Goal: Task Accomplishment & Management: Use online tool/utility

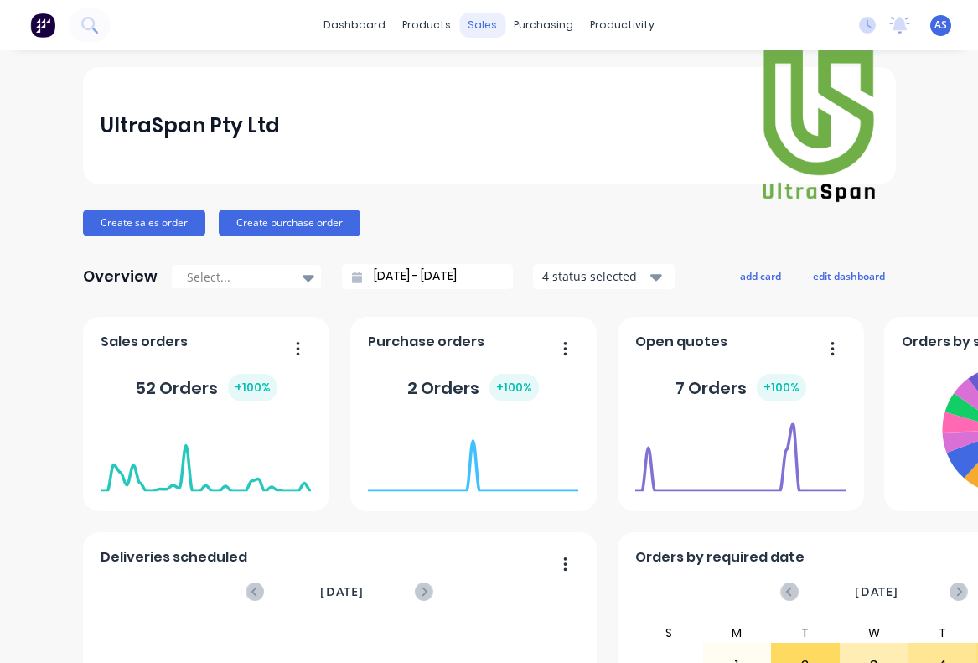
click at [479, 27] on div "sales" at bounding box center [482, 25] width 46 height 25
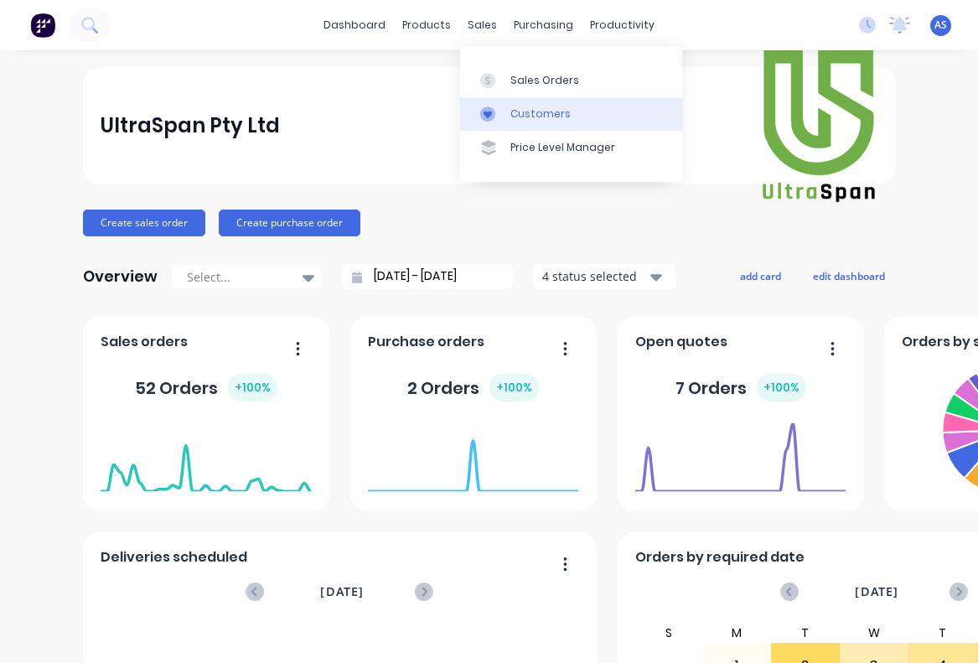
click at [520, 110] on div "Customers" at bounding box center [540, 113] width 60 height 15
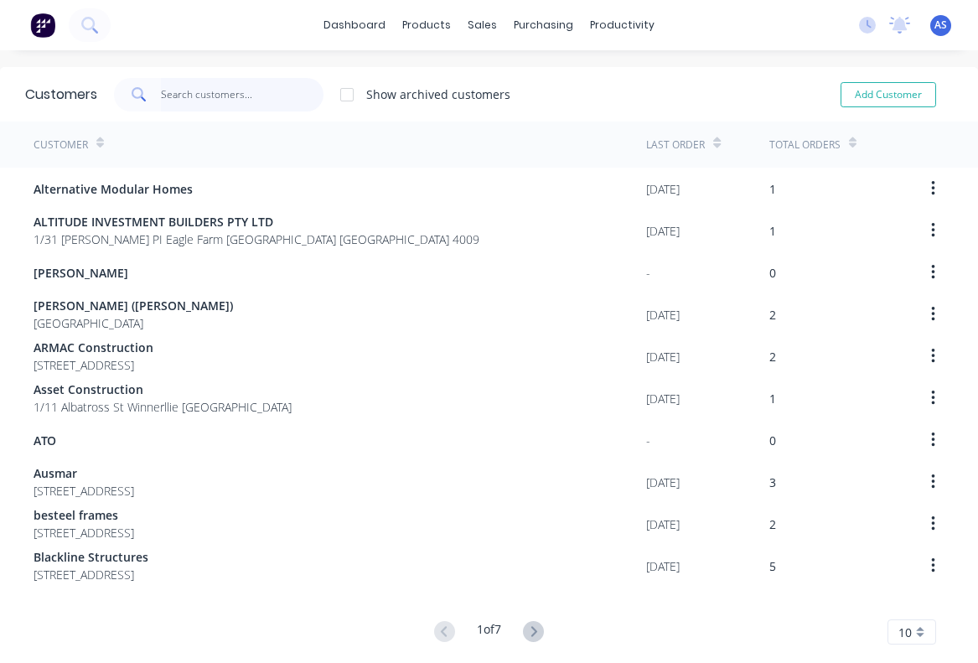
click at [185, 89] on input "text" at bounding box center [242, 95] width 163 height 34
click at [878, 93] on button "Add Customer" at bounding box center [888, 94] width 96 height 25
select select "AU"
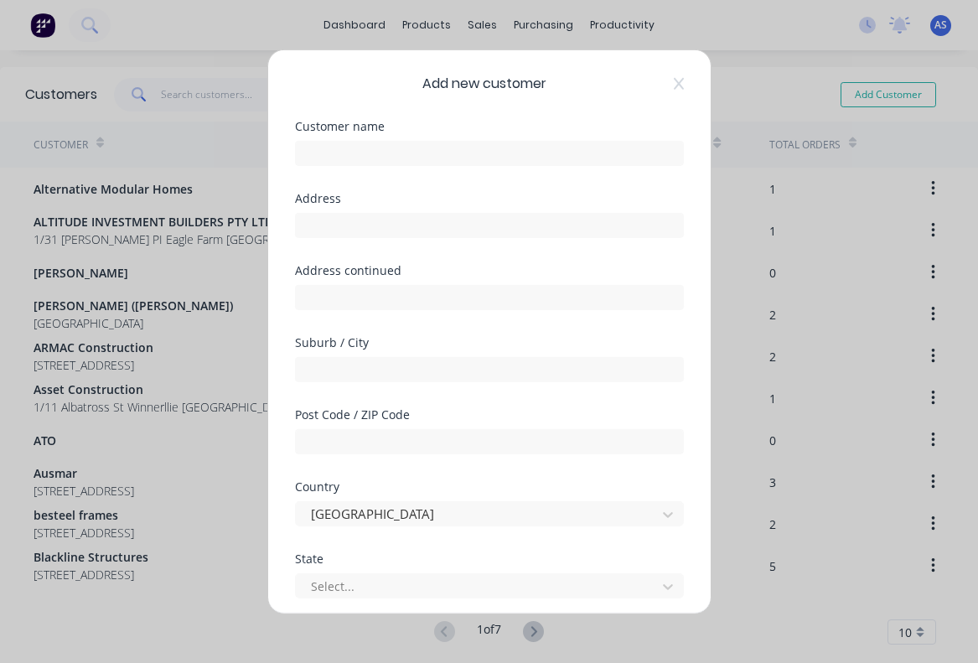
click at [230, 138] on div "Add new customer Customer name Address Address continued Suburb / City Post Cod…" at bounding box center [489, 331] width 978 height 663
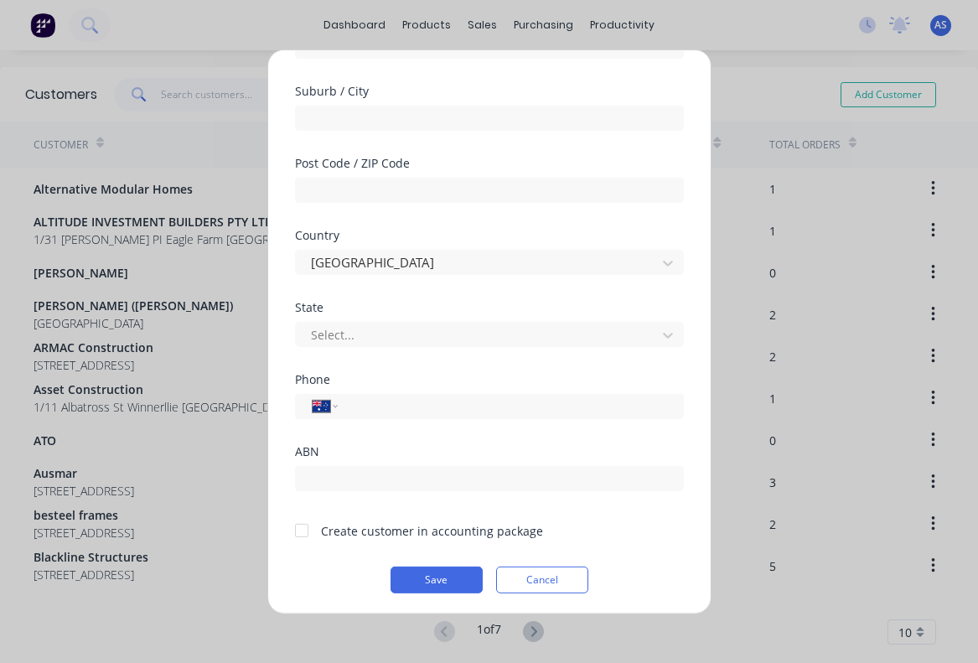
scroll to position [255, 0]
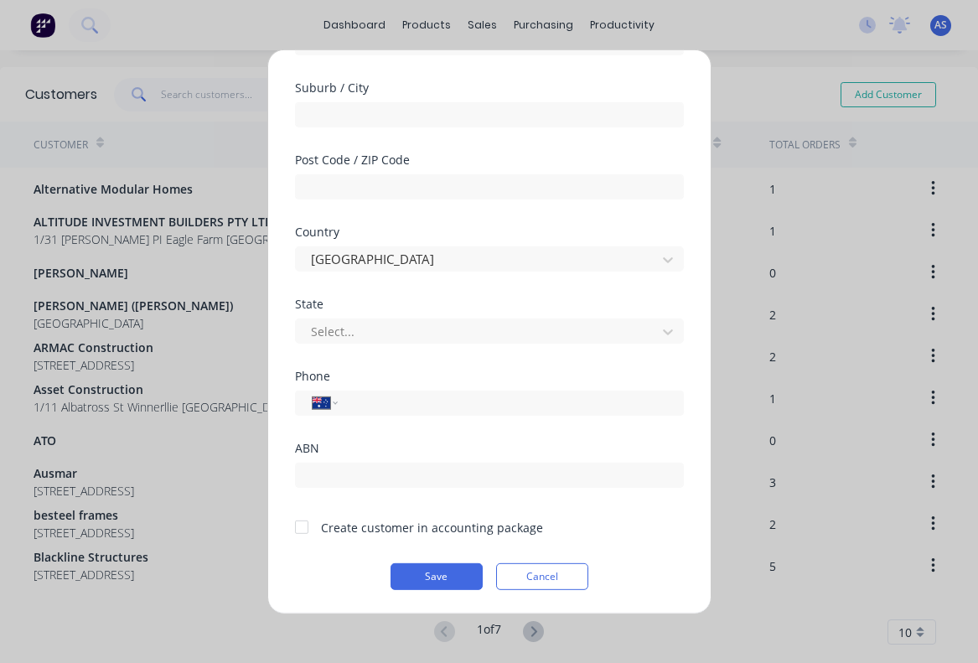
click at [721, 33] on div "Add new customer Customer name Address Address continued Suburb / City Post Cod…" at bounding box center [489, 331] width 978 height 663
click at [562, 582] on button "Cancel" at bounding box center [542, 575] width 92 height 27
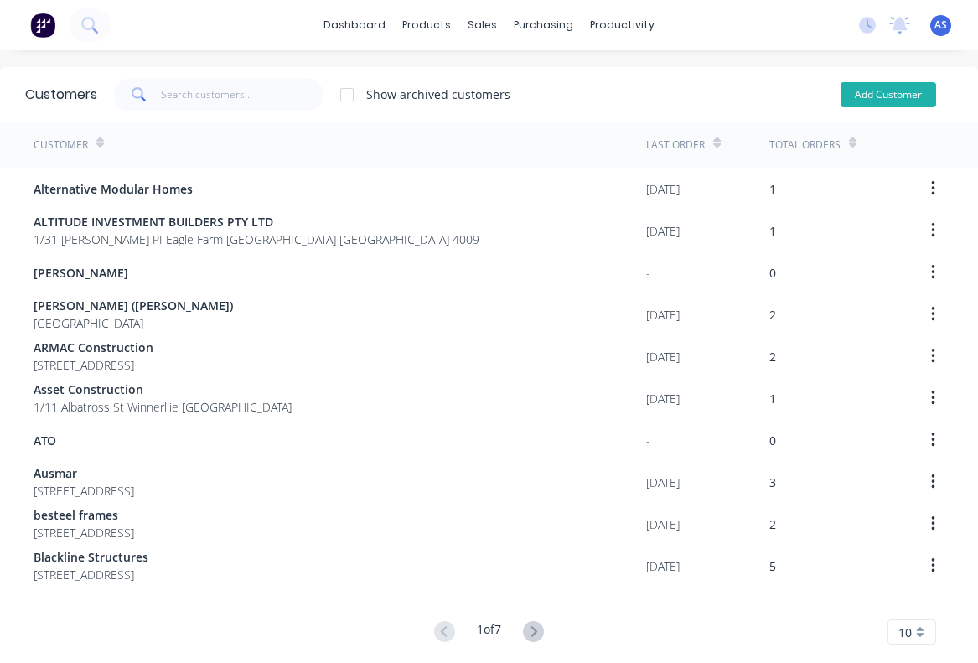
click at [892, 92] on button "Add Customer" at bounding box center [888, 94] width 96 height 25
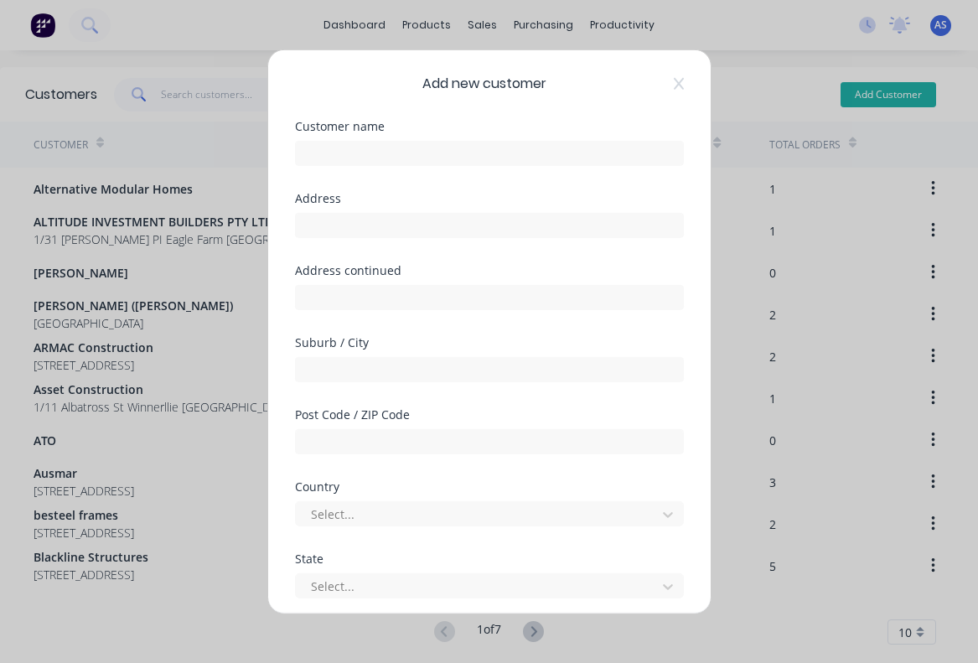
select select "AU"
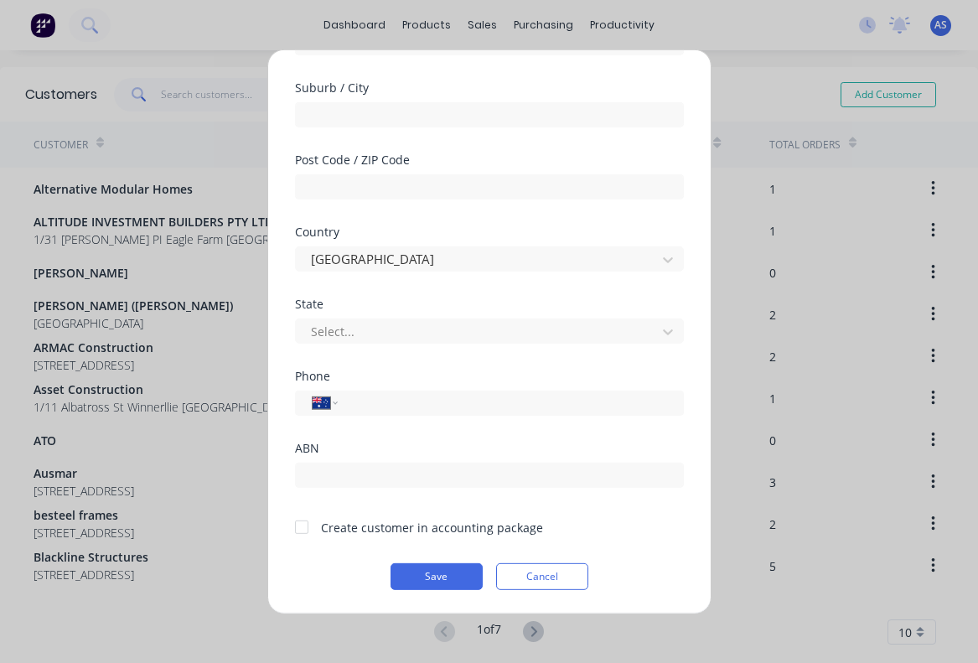
click at [232, 34] on div "Add new customer Customer name Address Address continued Suburb / City Post Cod…" at bounding box center [489, 331] width 978 height 663
click at [554, 576] on button "Cancel" at bounding box center [542, 575] width 92 height 27
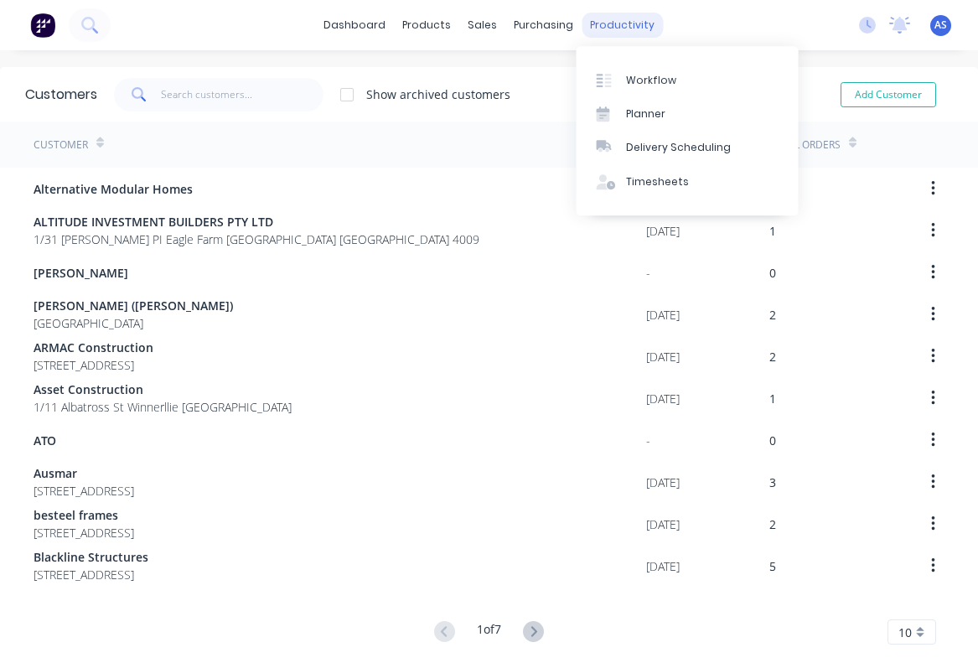
click at [610, 28] on div "productivity" at bounding box center [621, 25] width 81 height 25
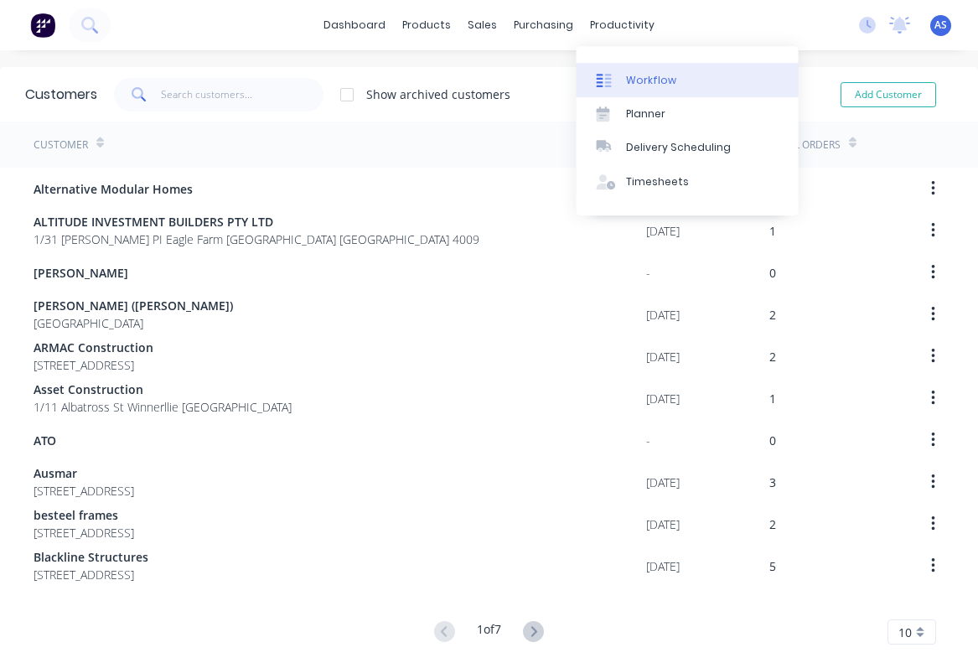
click at [633, 82] on div "Workflow" at bounding box center [651, 80] width 50 height 15
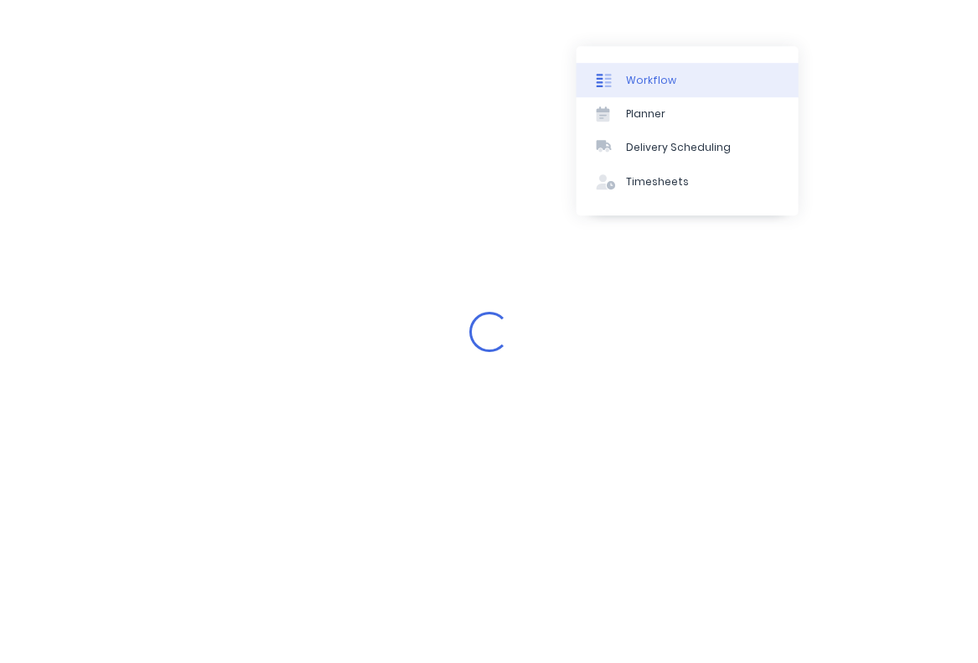
click at [633, 82] on div "Workflow" at bounding box center [651, 80] width 50 height 15
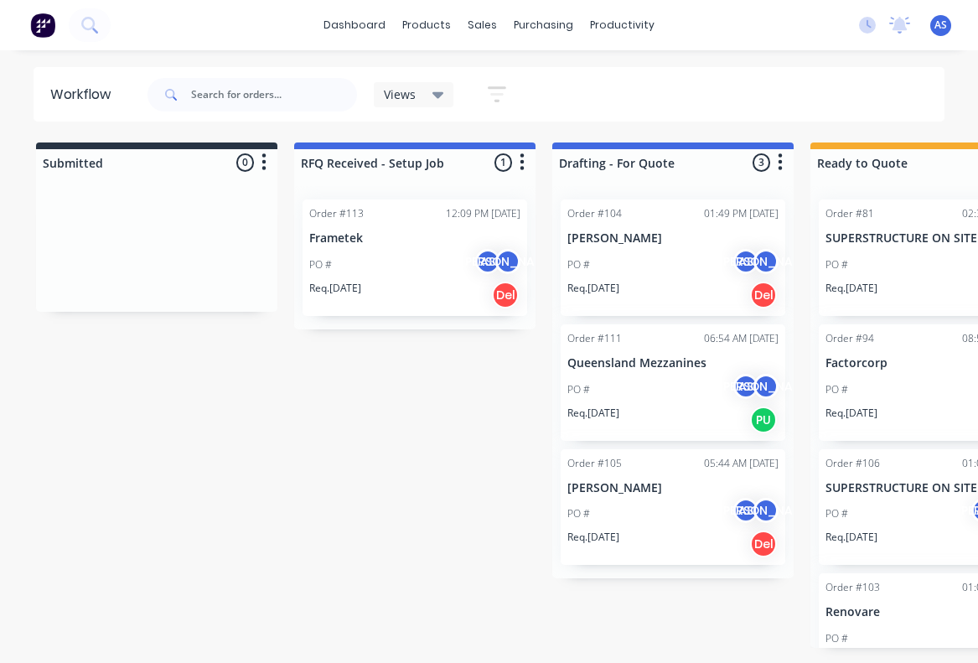
click at [346, 247] on div "Order #113 12:09 PM [DATE] Frametek PO # AS JO Req. [DATE] Del" at bounding box center [414, 257] width 225 height 116
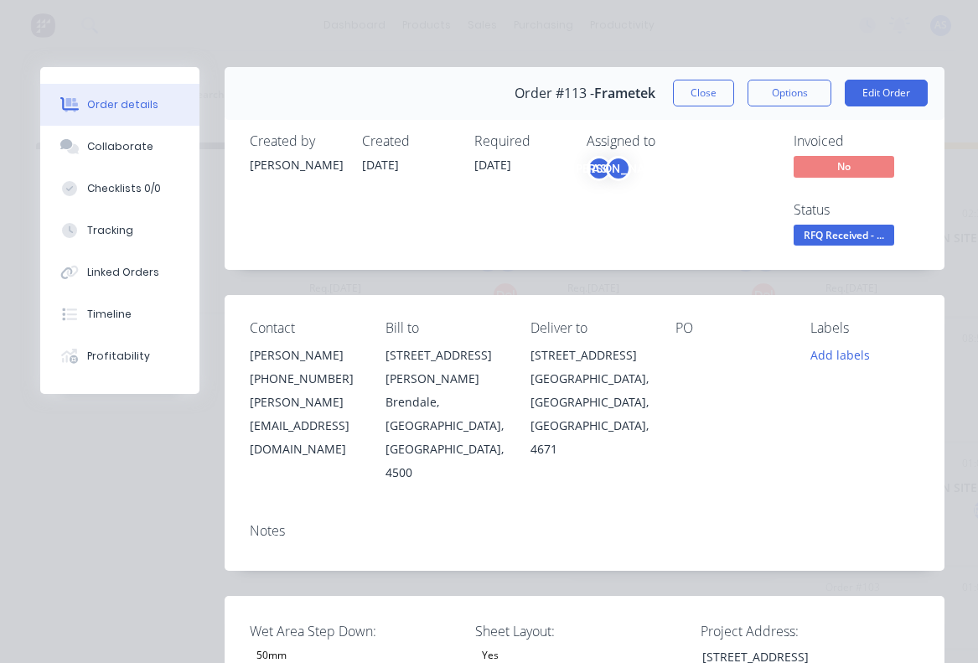
type input "328"
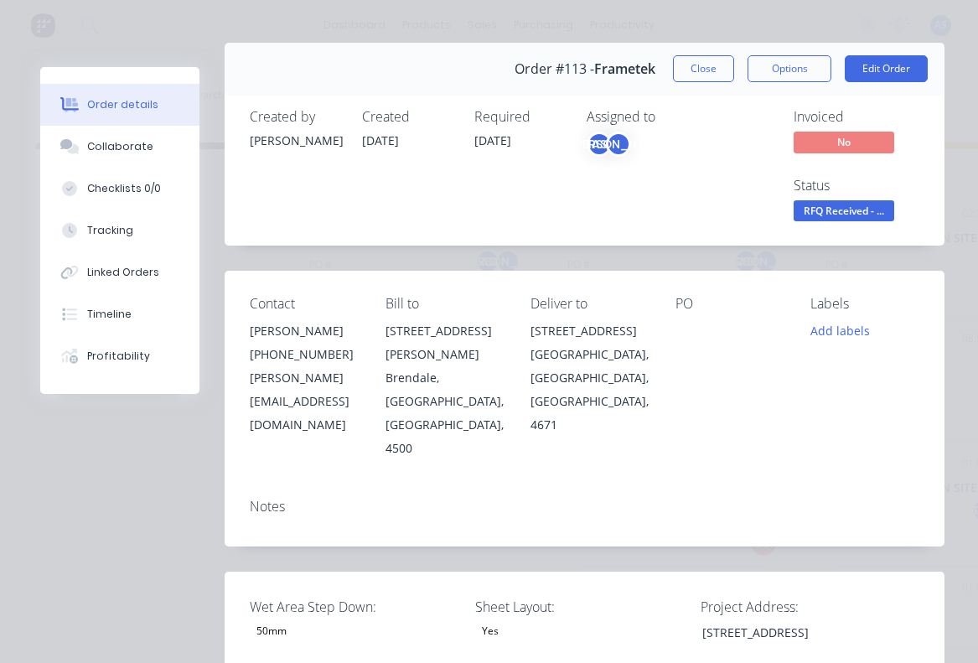
scroll to position [23, 0]
click at [88, 318] on div "Timeline" at bounding box center [109, 314] width 44 height 15
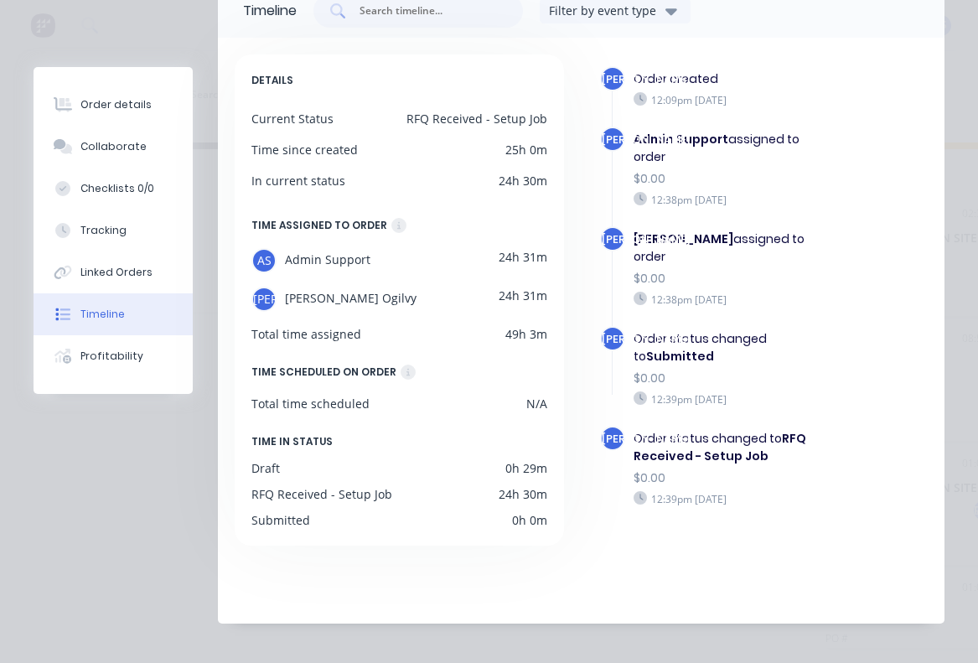
scroll to position [143, 0]
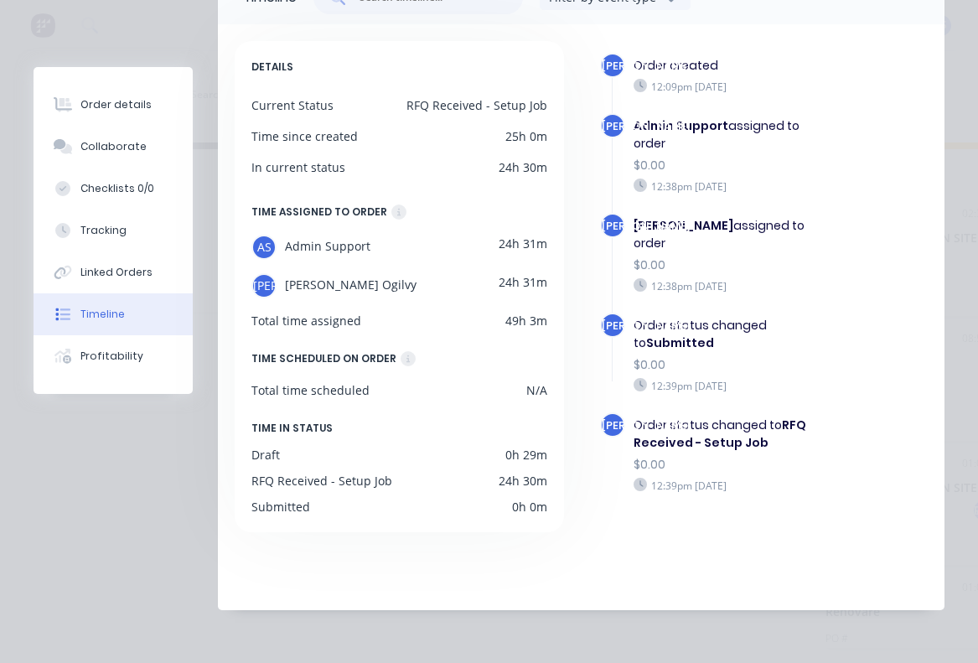
click at [671, 132] on b "Admin Support" at bounding box center [680, 125] width 95 height 17
click at [119, 106] on div "Order details" at bounding box center [115, 104] width 71 height 15
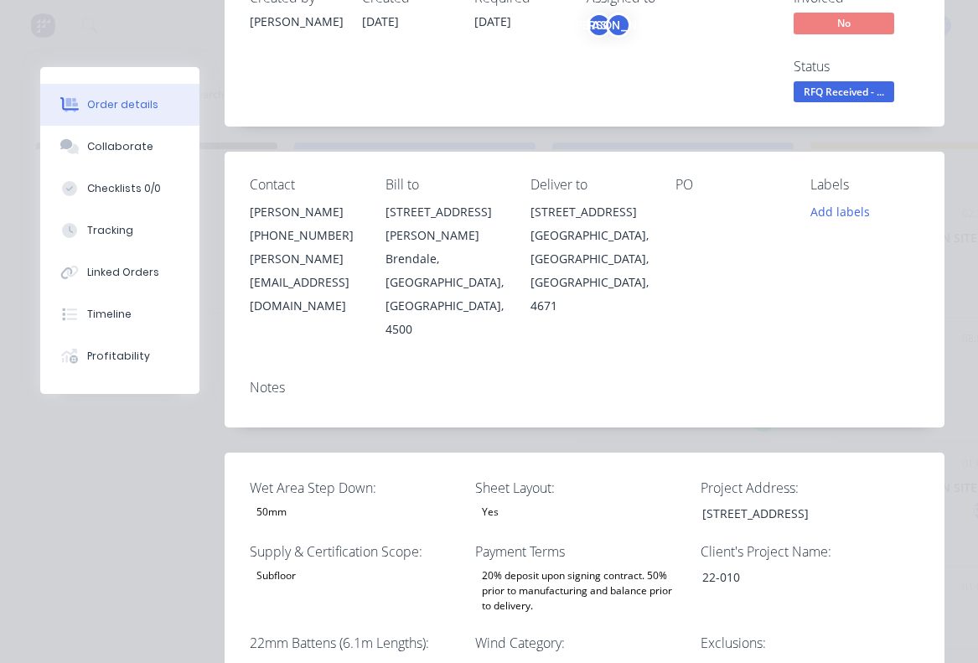
type input "328"
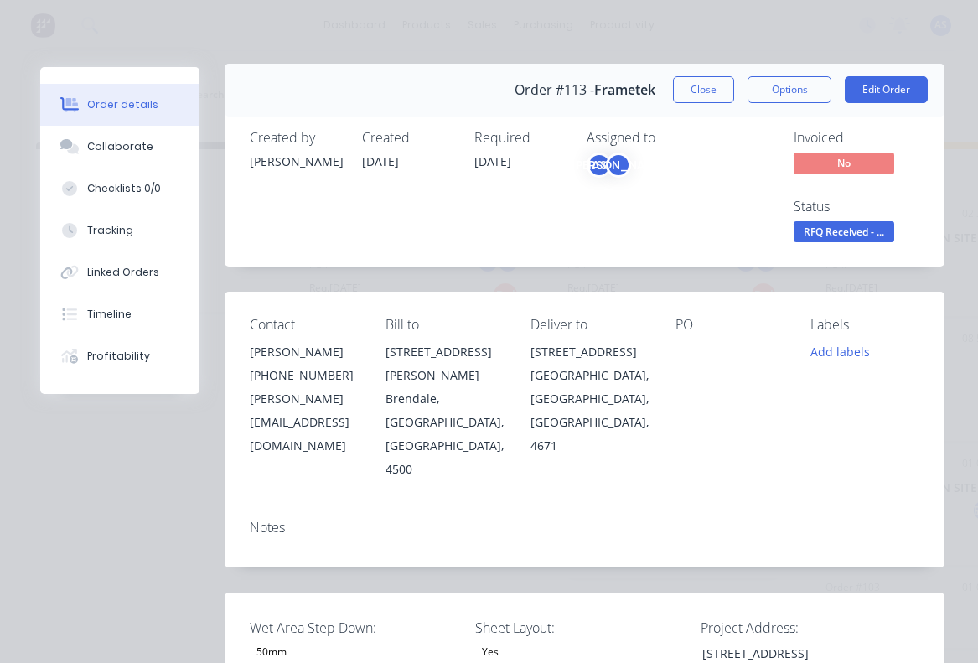
scroll to position [0, 0]
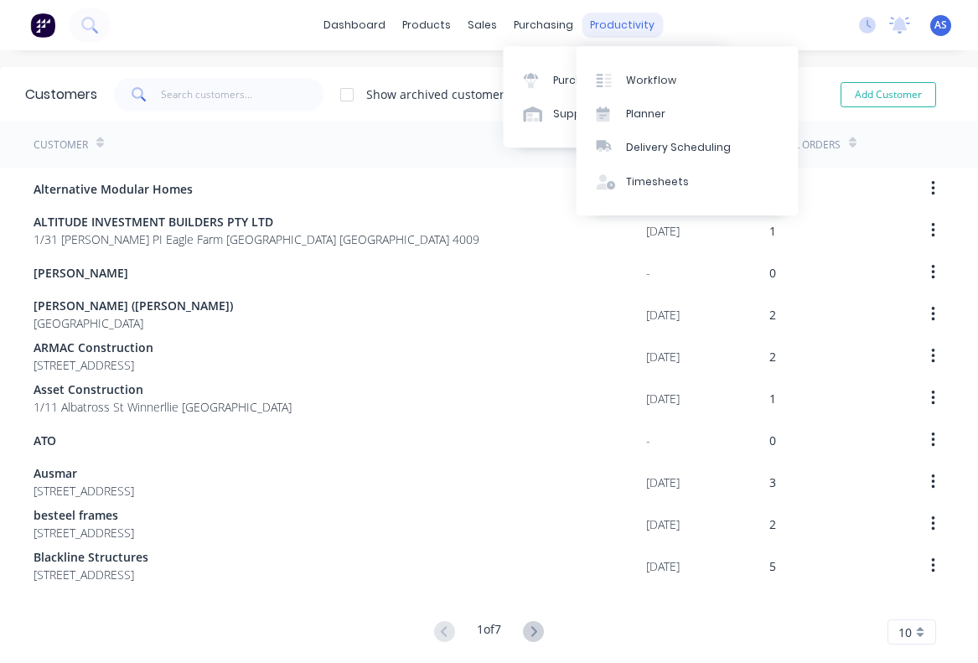
click at [612, 24] on div "productivity" at bounding box center [621, 25] width 81 height 25
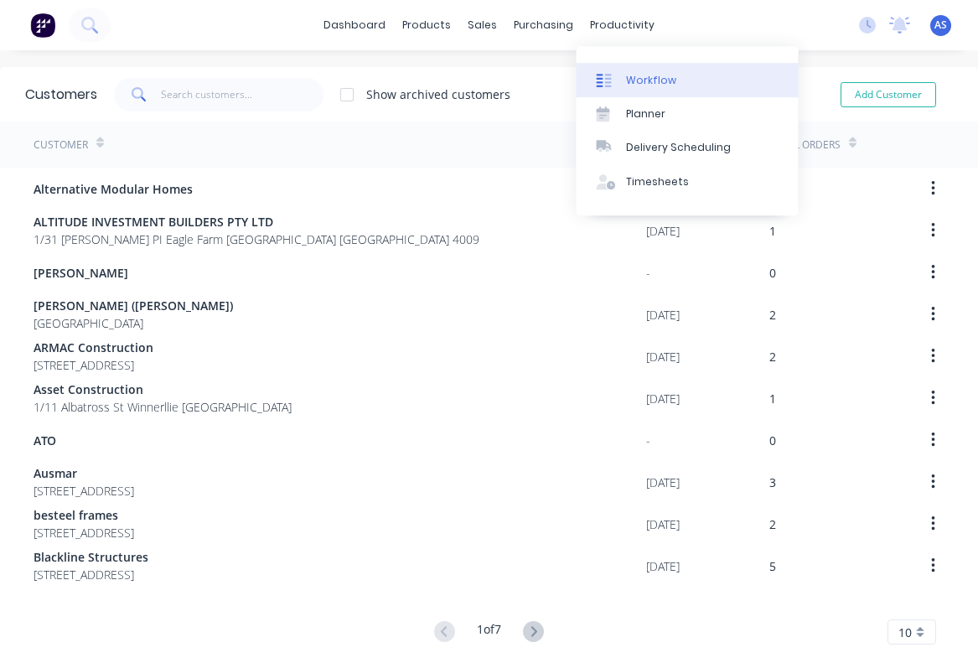
click at [627, 79] on div "Workflow" at bounding box center [651, 80] width 50 height 15
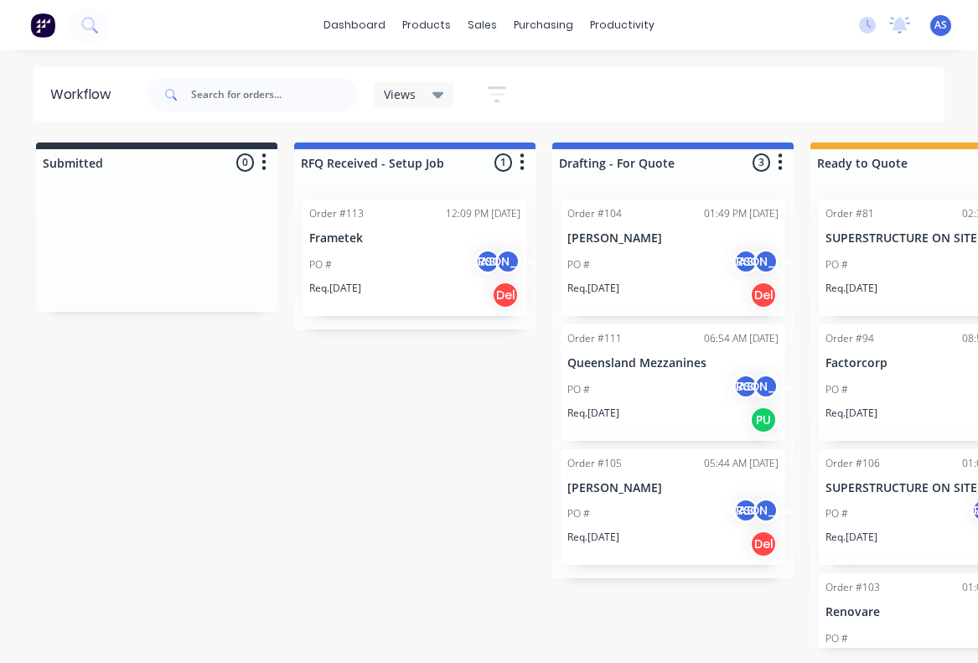
drag, startPoint x: 302, startPoint y: 164, endPoint x: 452, endPoint y: 165, distance: 150.8
click at [452, 165] on div at bounding box center [414, 162] width 241 height 27
drag, startPoint x: 452, startPoint y: 165, endPoint x: 308, endPoint y: 165, distance: 145.0
click at [308, 165] on div at bounding box center [414, 162] width 241 height 27
click at [391, 230] on div "Order #113 12:09 PM [DATE] Frametek PO # AS JO Req. [DATE] Del" at bounding box center [414, 257] width 225 height 116
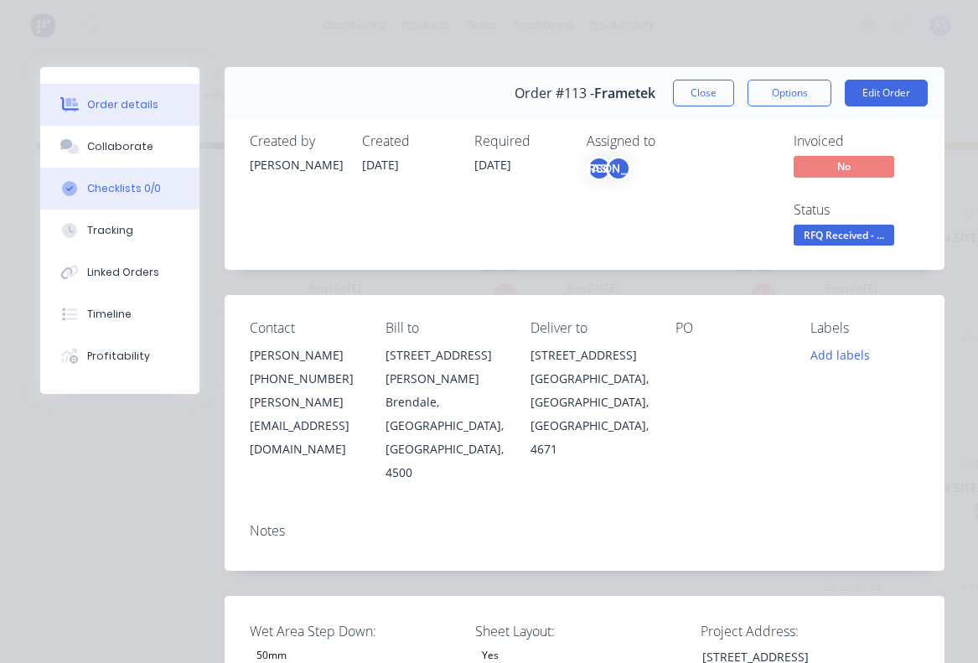
click at [129, 190] on div "Checklists 0/0" at bounding box center [124, 188] width 74 height 15
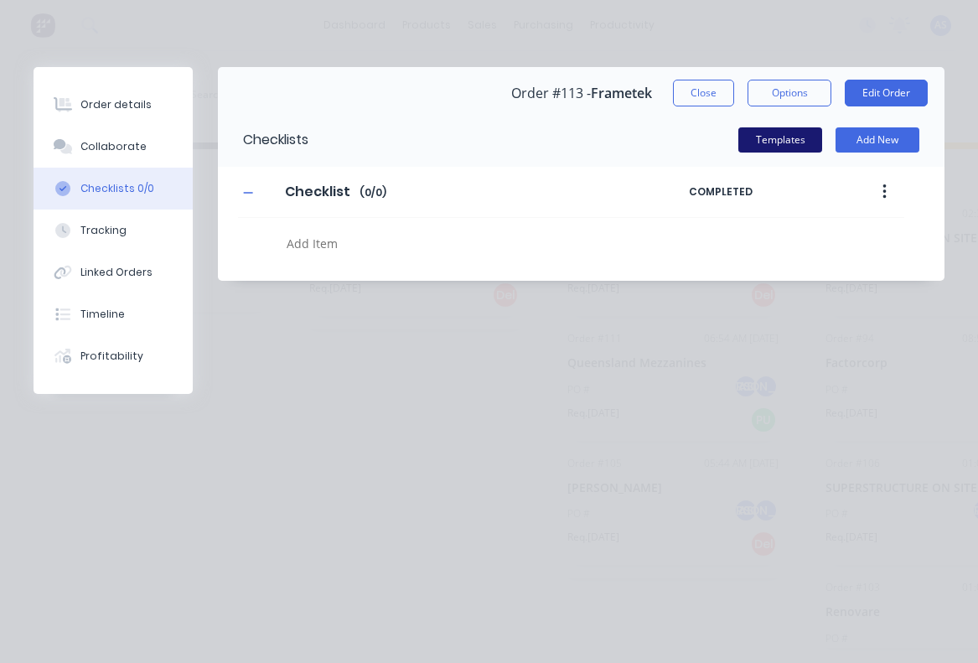
click at [787, 137] on button "Templates" at bounding box center [780, 139] width 84 height 25
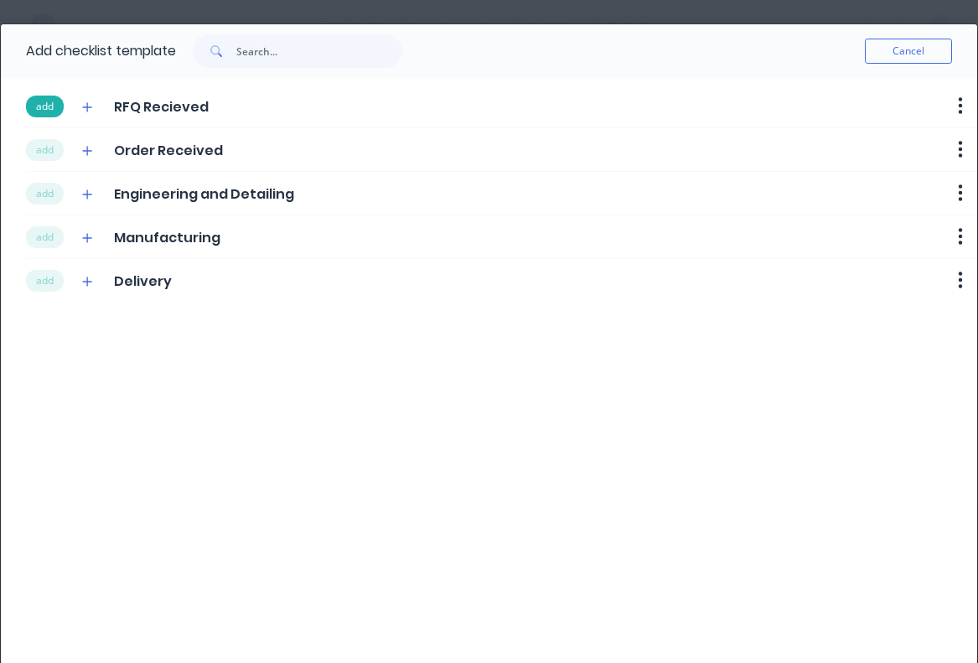
click at [48, 108] on button "add" at bounding box center [45, 107] width 38 height 22
click at [49, 144] on button "add" at bounding box center [45, 150] width 38 height 22
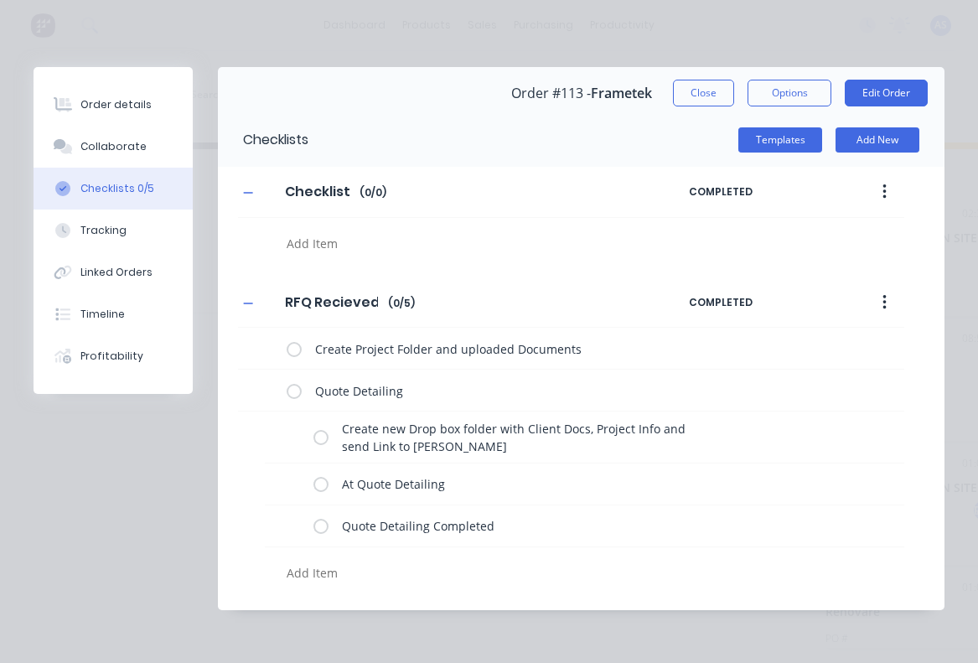
click at [49, 194] on button "Checklists 0/5" at bounding box center [113, 189] width 159 height 42
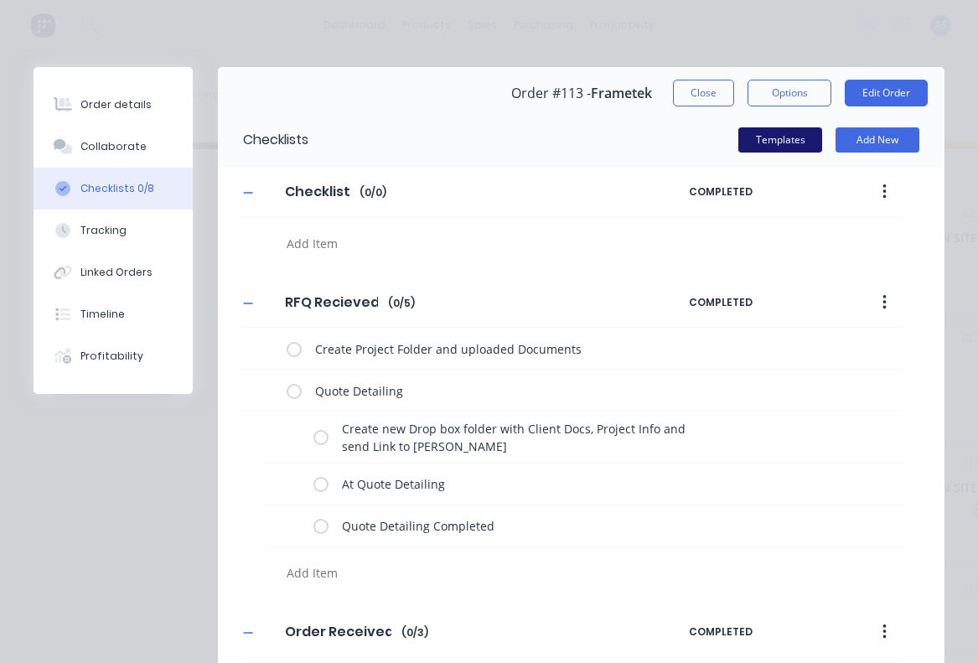
click at [775, 140] on button "Templates" at bounding box center [780, 139] width 84 height 25
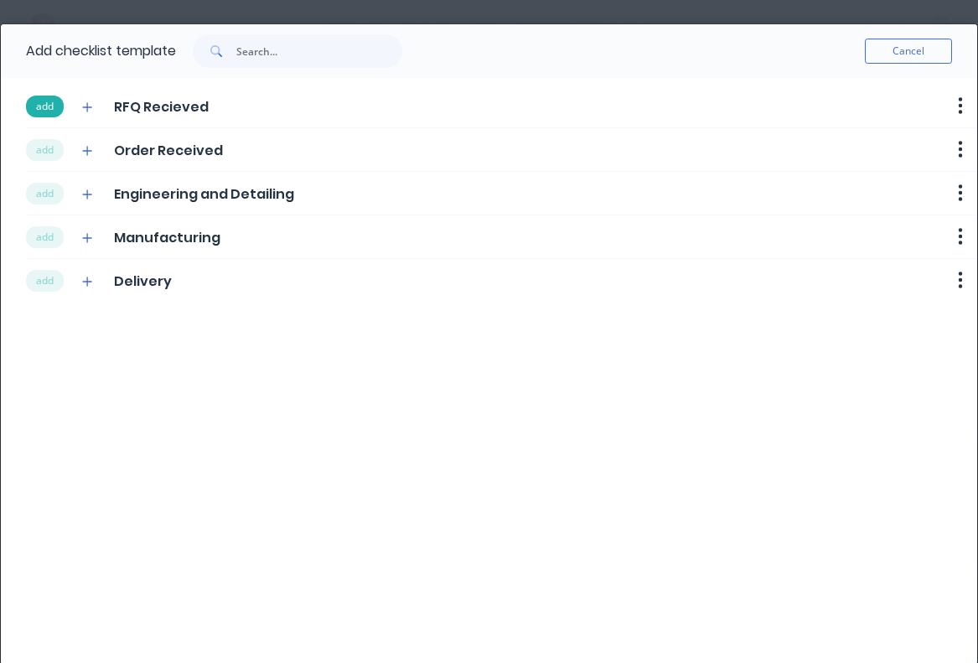
click at [48, 110] on button "add" at bounding box center [45, 107] width 38 height 22
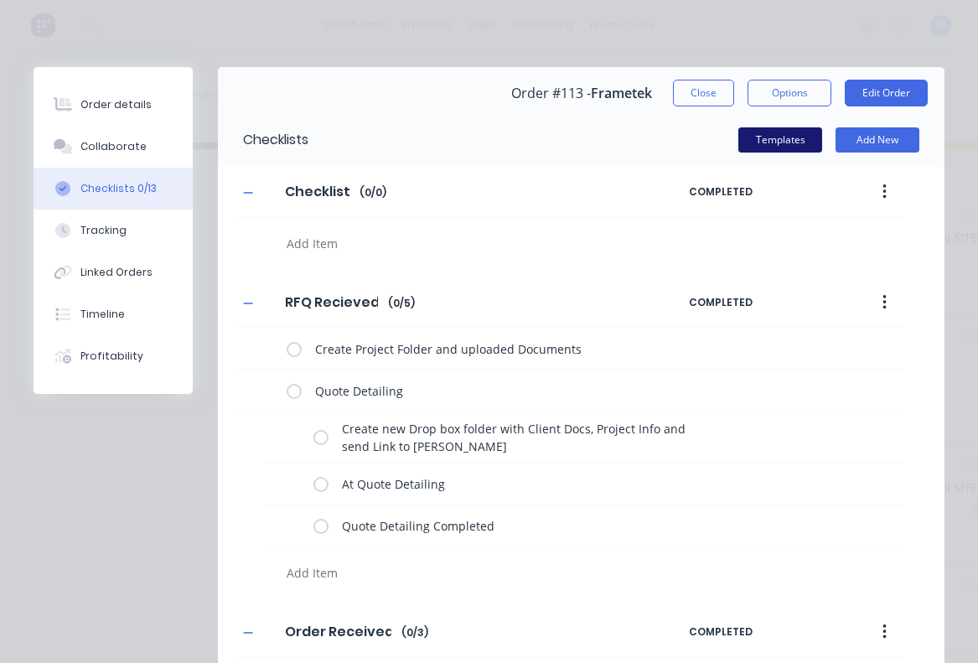
click at [793, 142] on button "Templates" at bounding box center [780, 139] width 84 height 25
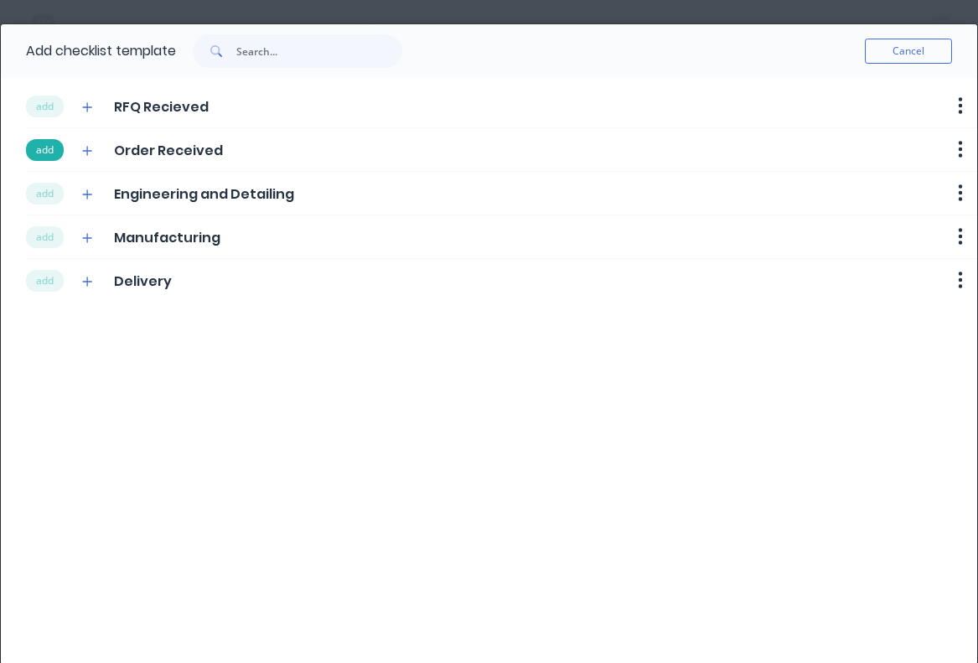
click at [43, 151] on button "add" at bounding box center [45, 150] width 38 height 22
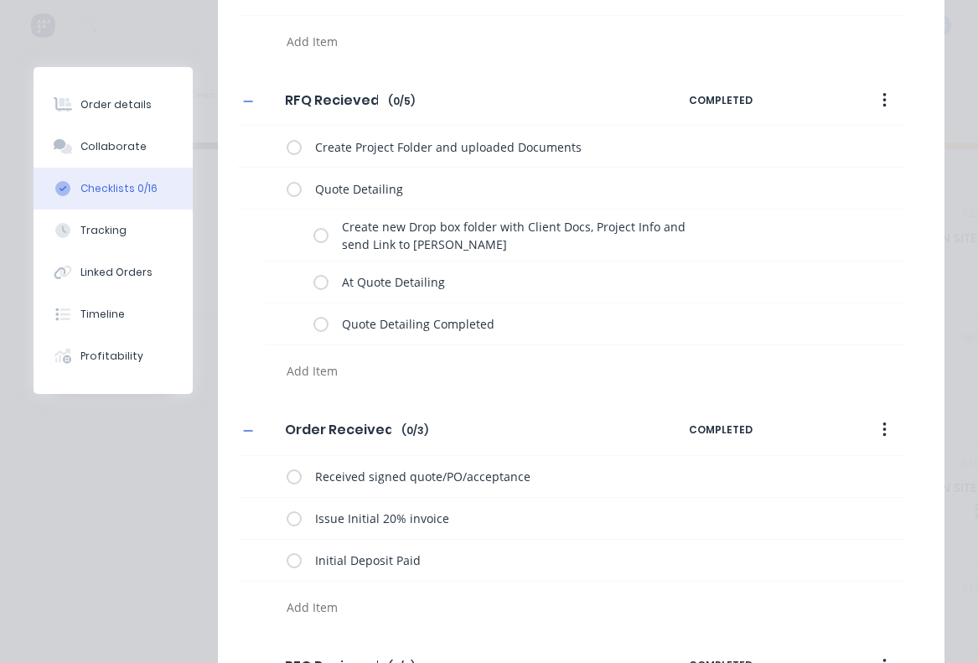
scroll to position [197, 0]
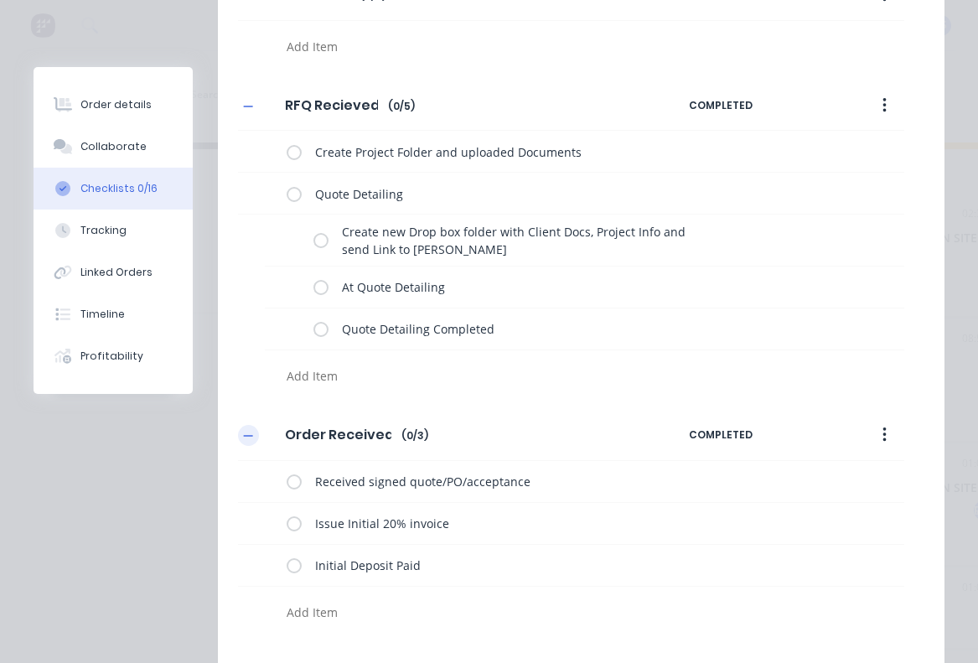
click at [246, 430] on icon "button" at bounding box center [248, 436] width 10 height 12
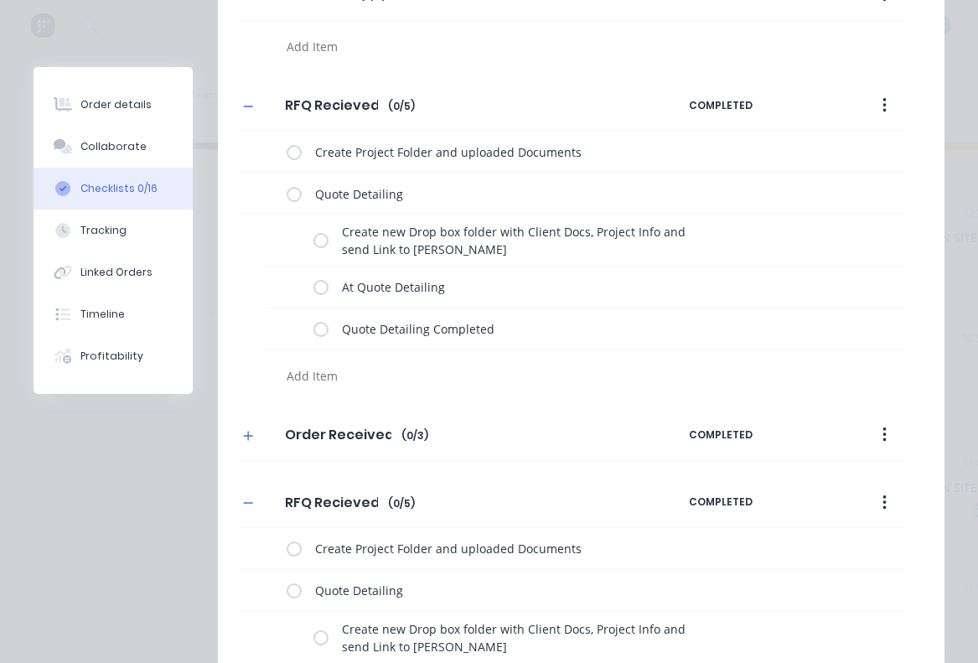
click at [880, 488] on button "button" at bounding box center [884, 503] width 39 height 30
click at [783, 569] on div "Delete" at bounding box center [824, 580] width 129 height 24
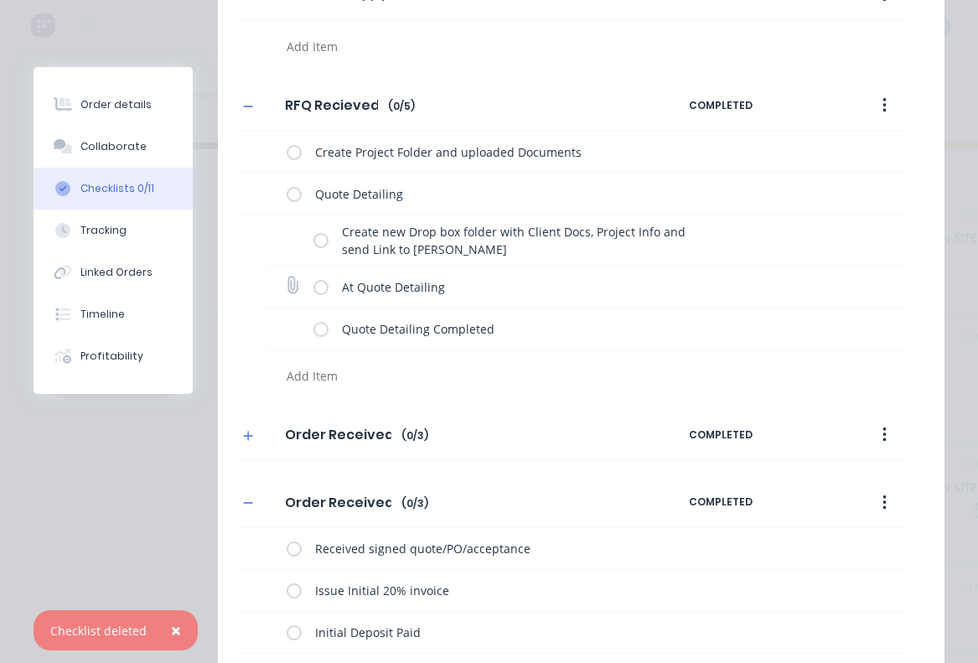
click at [762, 286] on div "At Quote Detailing" at bounding box center [584, 287] width 639 height 42
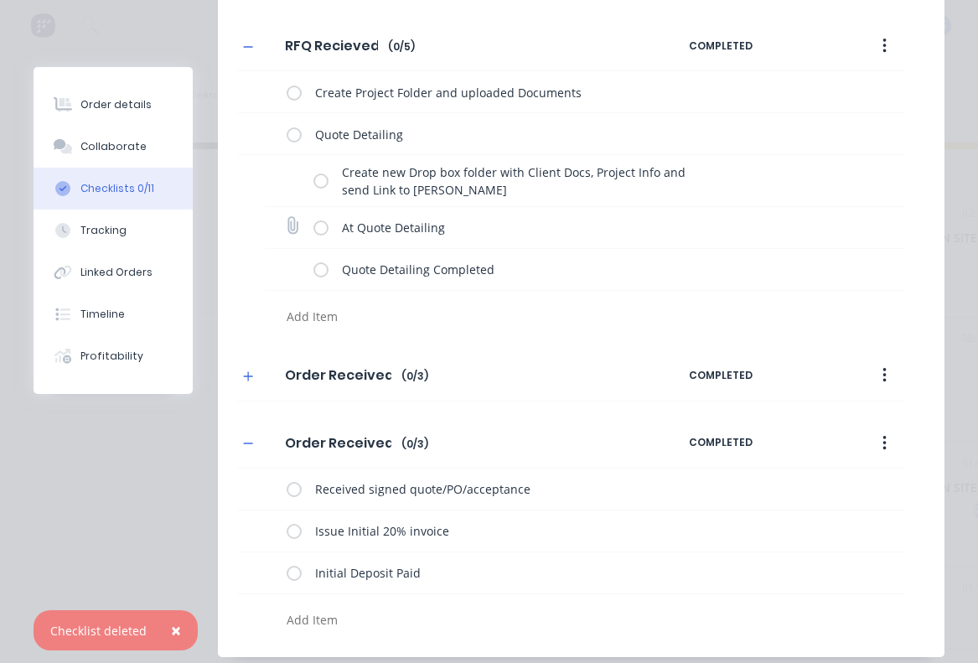
scroll to position [263, 0]
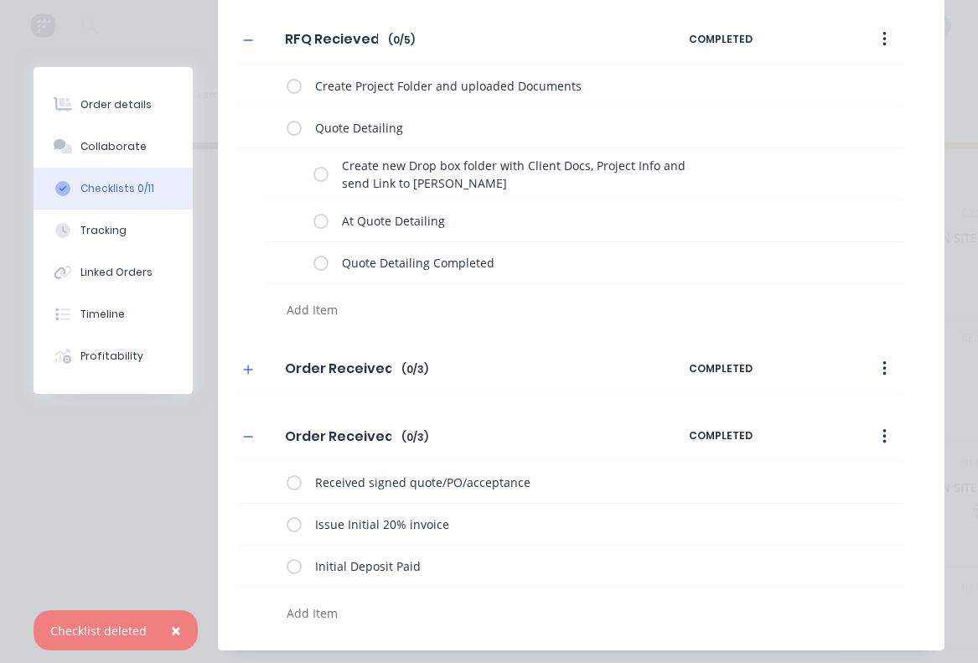
click at [880, 421] on button "button" at bounding box center [884, 436] width 39 height 30
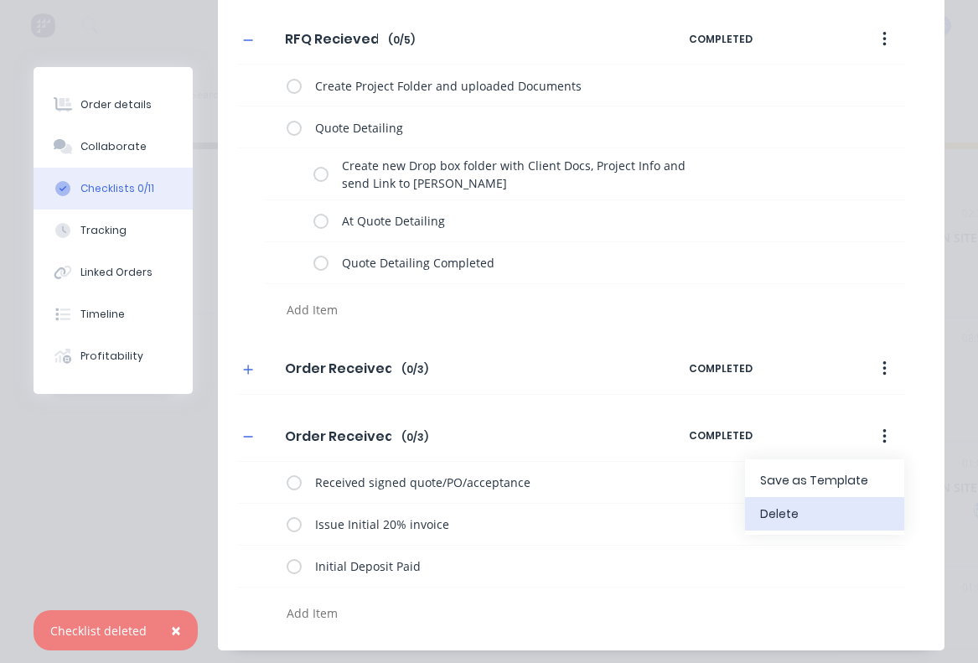
click at [798, 502] on div "Delete" at bounding box center [824, 514] width 129 height 24
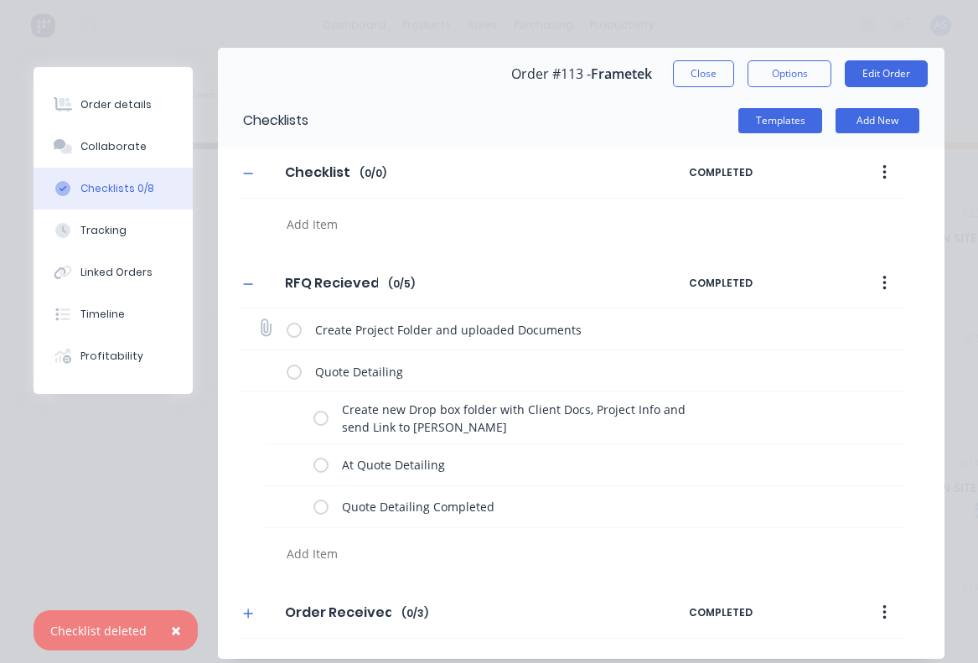
scroll to position [18, 0]
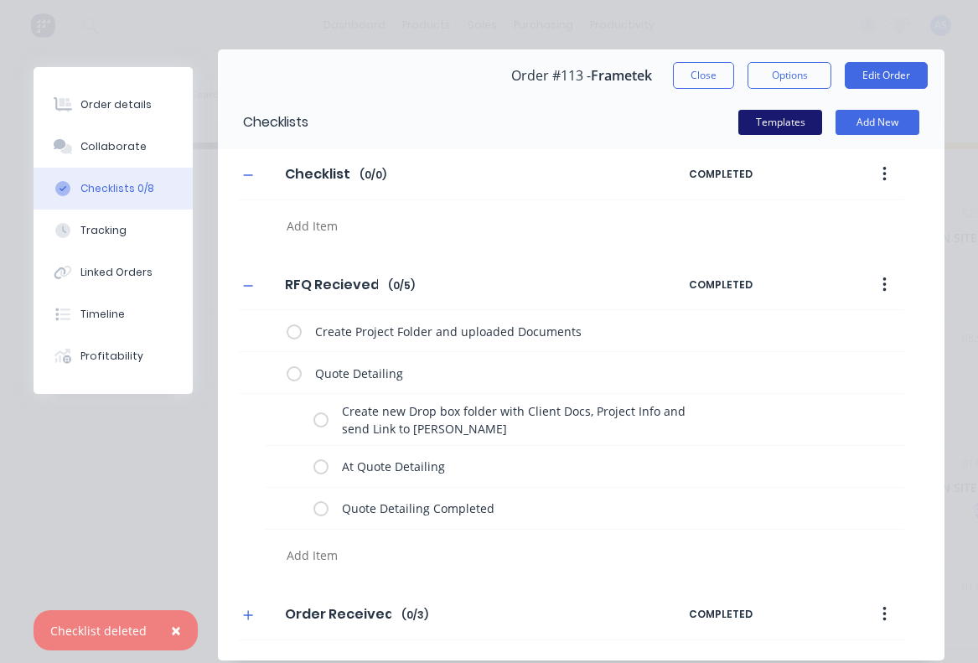
click at [799, 122] on button "Templates" at bounding box center [780, 122] width 84 height 25
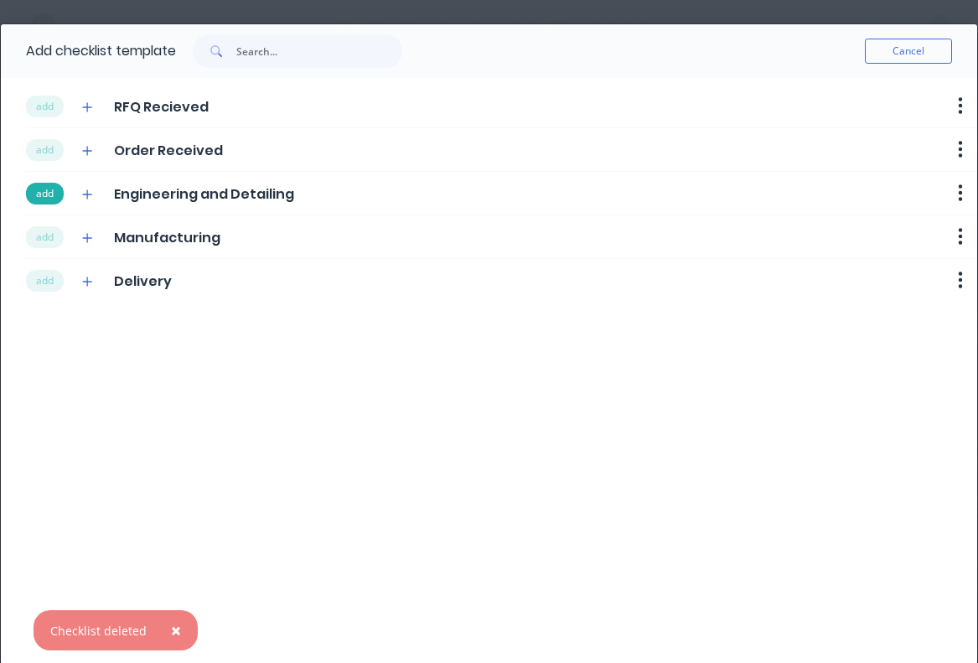
click at [49, 195] on button "add" at bounding box center [45, 194] width 38 height 22
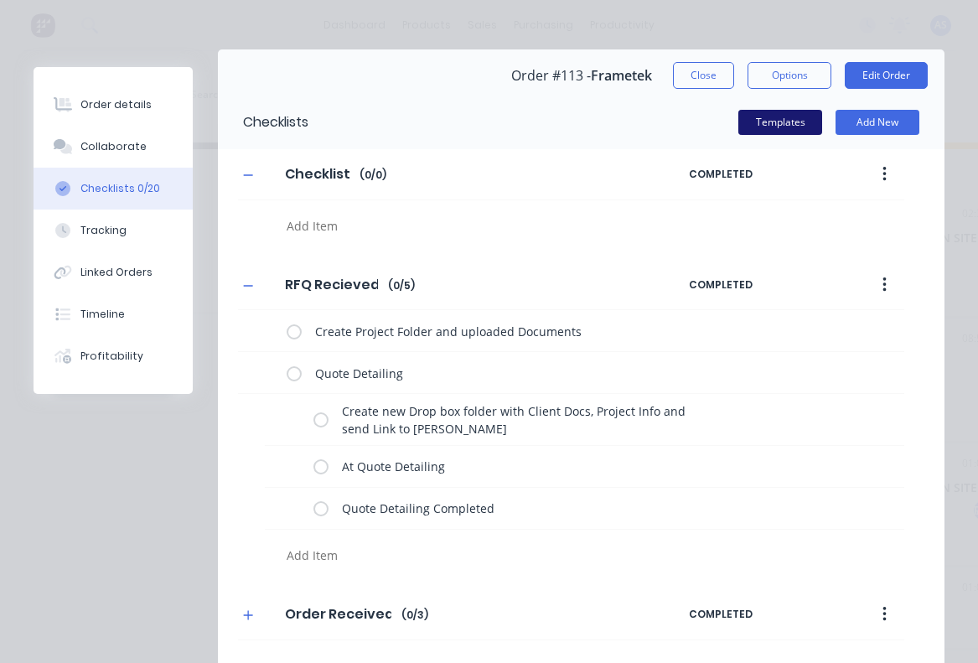
click at [783, 123] on button "Templates" at bounding box center [780, 122] width 84 height 25
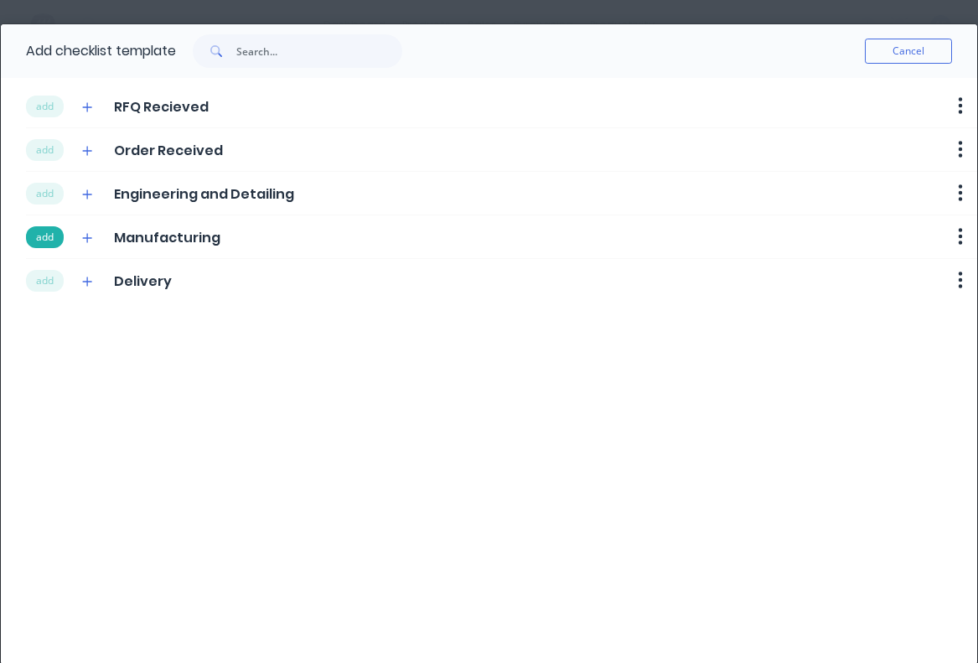
click at [43, 240] on button "add" at bounding box center [45, 237] width 38 height 22
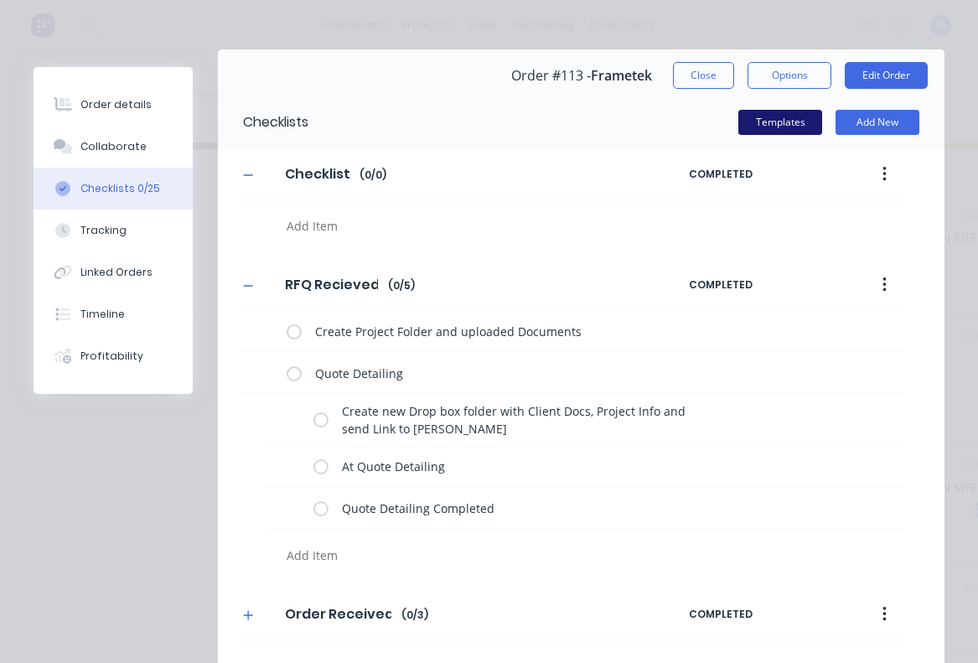
click at [788, 124] on button "Templates" at bounding box center [780, 122] width 84 height 25
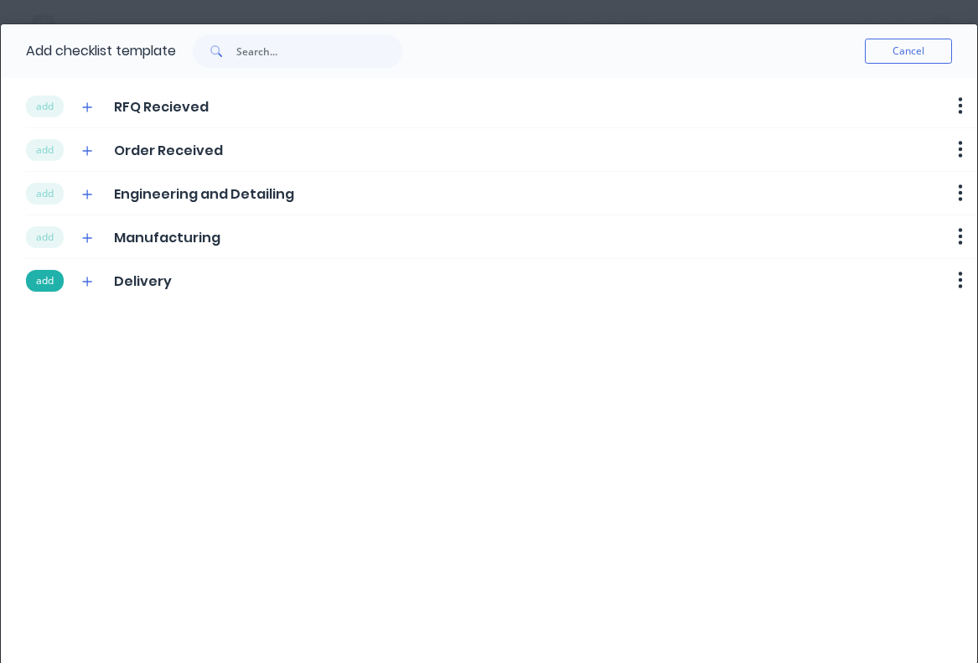
click at [51, 280] on button "add" at bounding box center [45, 281] width 38 height 22
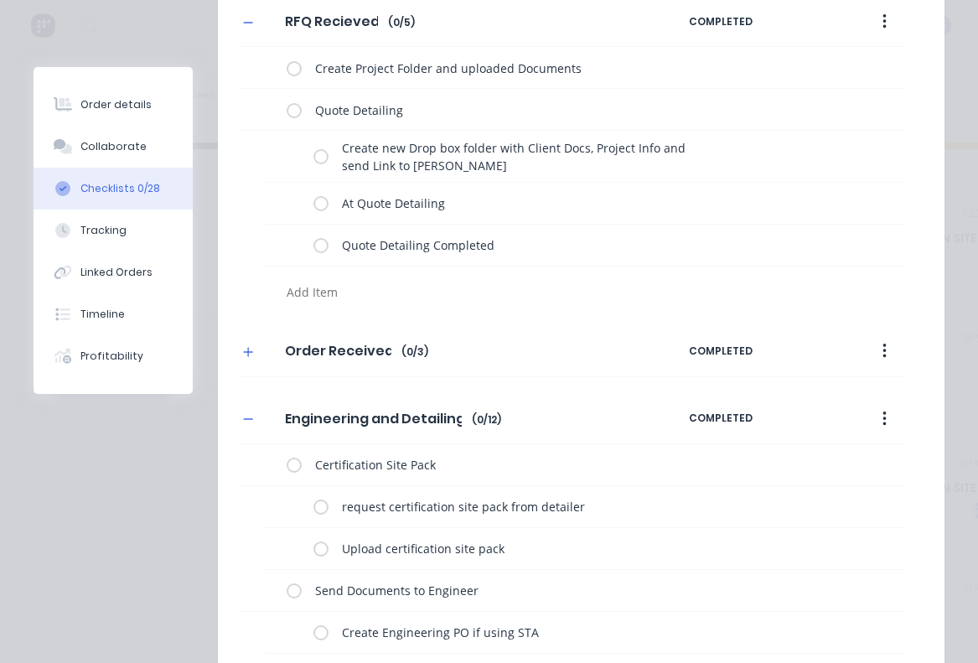
scroll to position [0, 0]
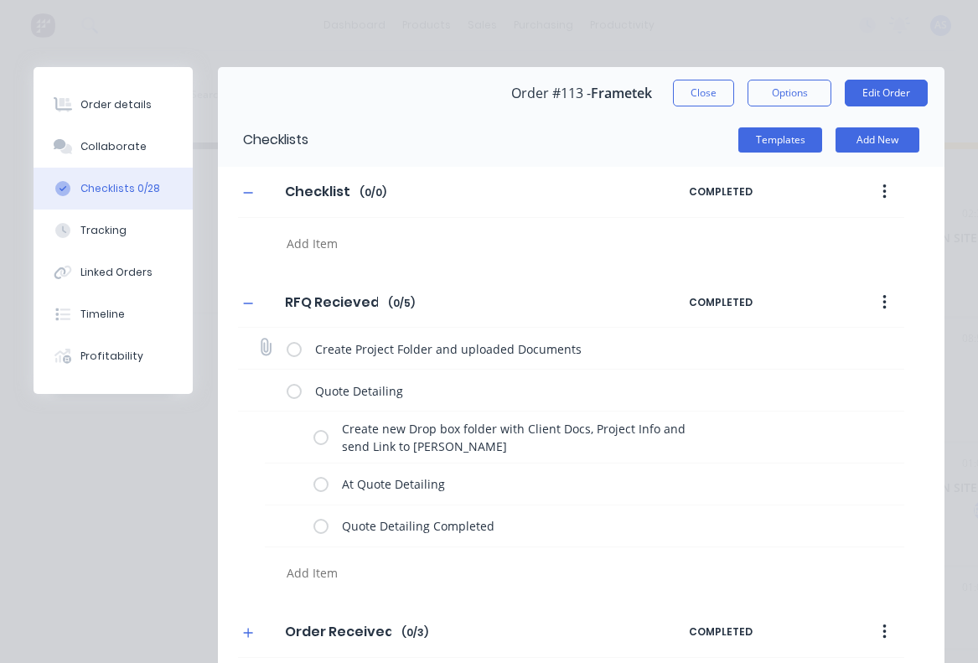
drag, startPoint x: 530, startPoint y: 365, endPoint x: 295, endPoint y: 344, distance: 236.4
click at [295, 344] on label at bounding box center [294, 348] width 15 height 18
click at [0, 0] on input "checkbox" at bounding box center [0, 0] width 0 height 0
click at [321, 429] on label at bounding box center [320, 437] width 15 height 18
click at [0, 0] on input "checkbox" at bounding box center [0, 0] width 0 height 0
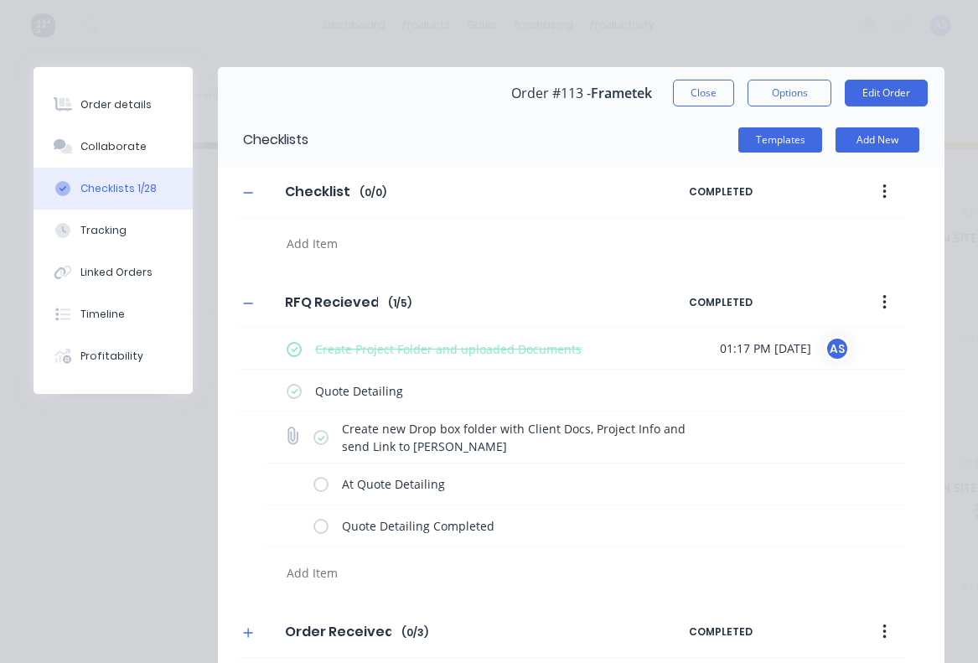
type textarea "x"
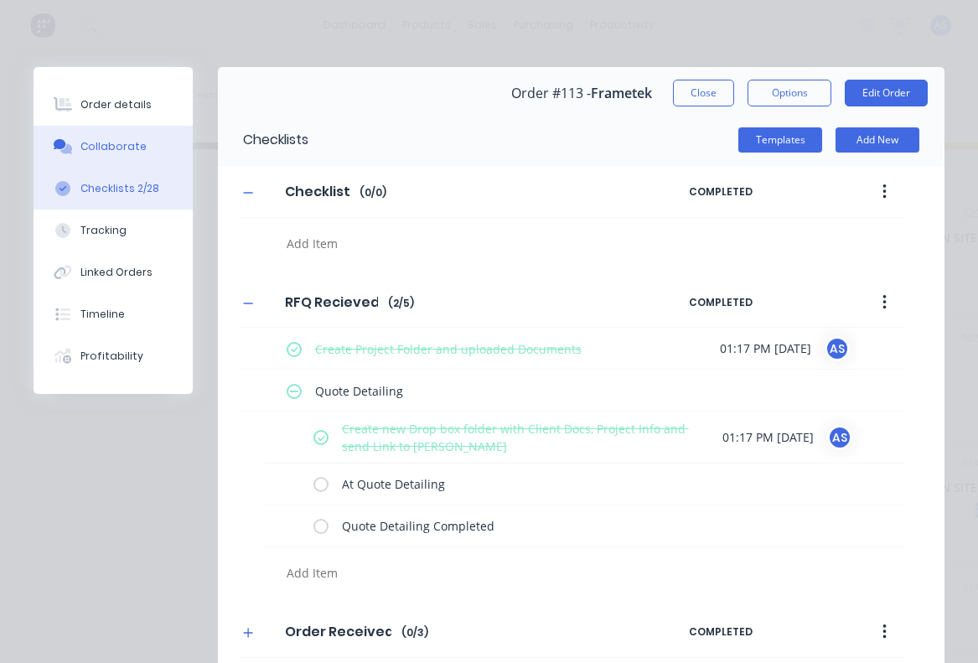
click at [102, 141] on div "Collaborate" at bounding box center [113, 146] width 66 height 15
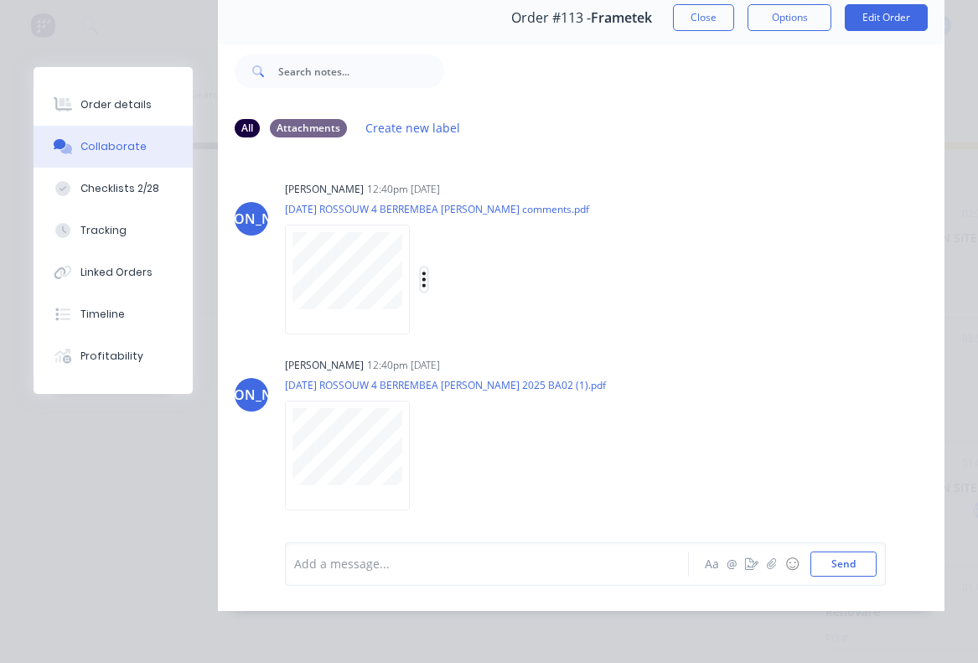
click at [425, 282] on icon "button" at bounding box center [423, 279] width 5 height 19
click at [497, 323] on button "Download" at bounding box center [533, 324] width 189 height 38
click at [425, 453] on icon "button" at bounding box center [423, 455] width 5 height 19
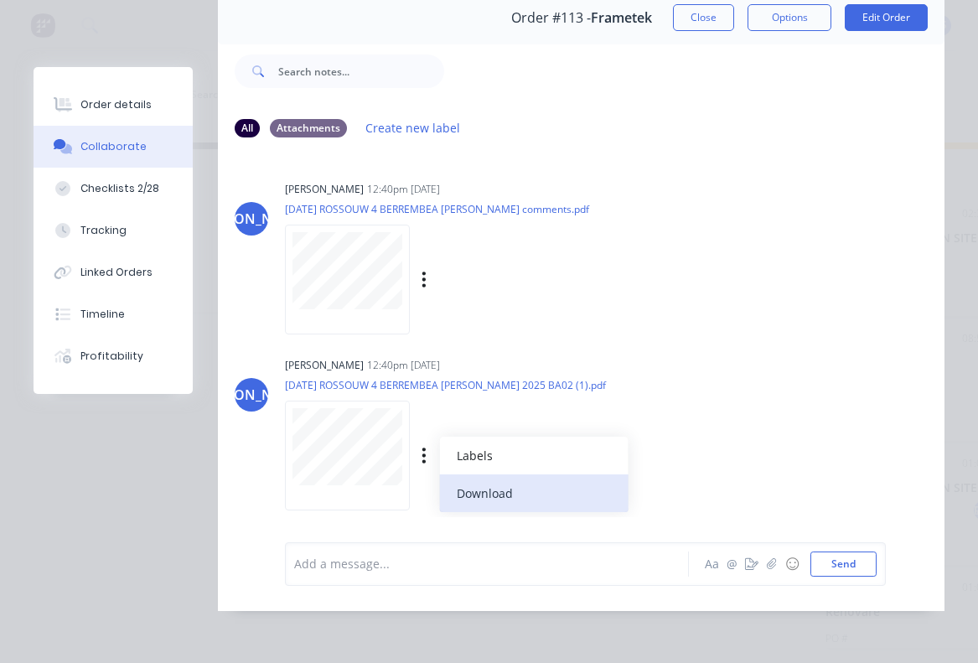
click at [487, 486] on button "Download" at bounding box center [533, 493] width 189 height 38
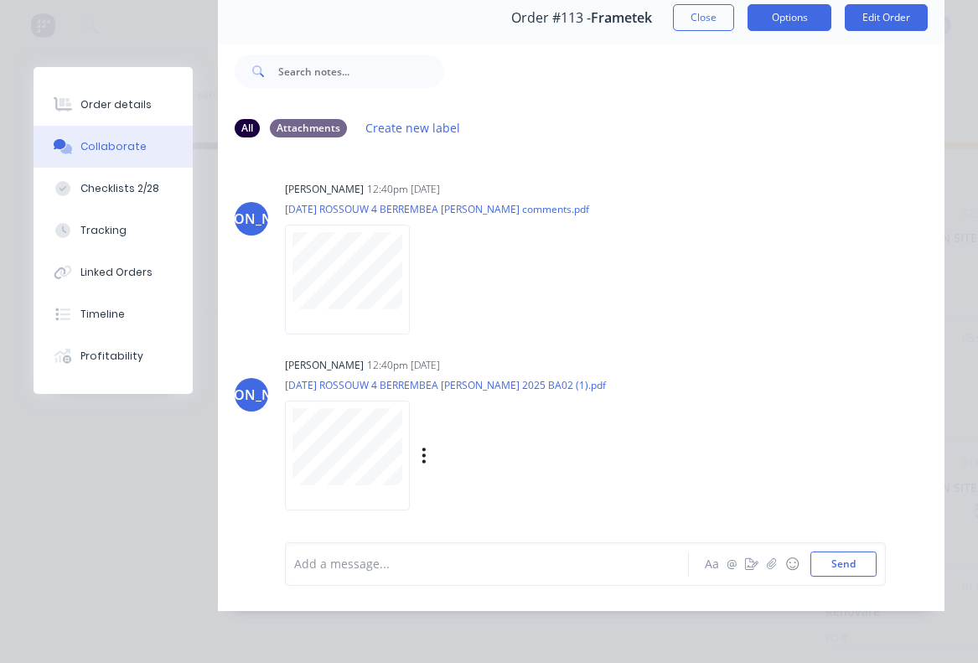
click at [795, 22] on button "Options" at bounding box center [789, 17] width 84 height 27
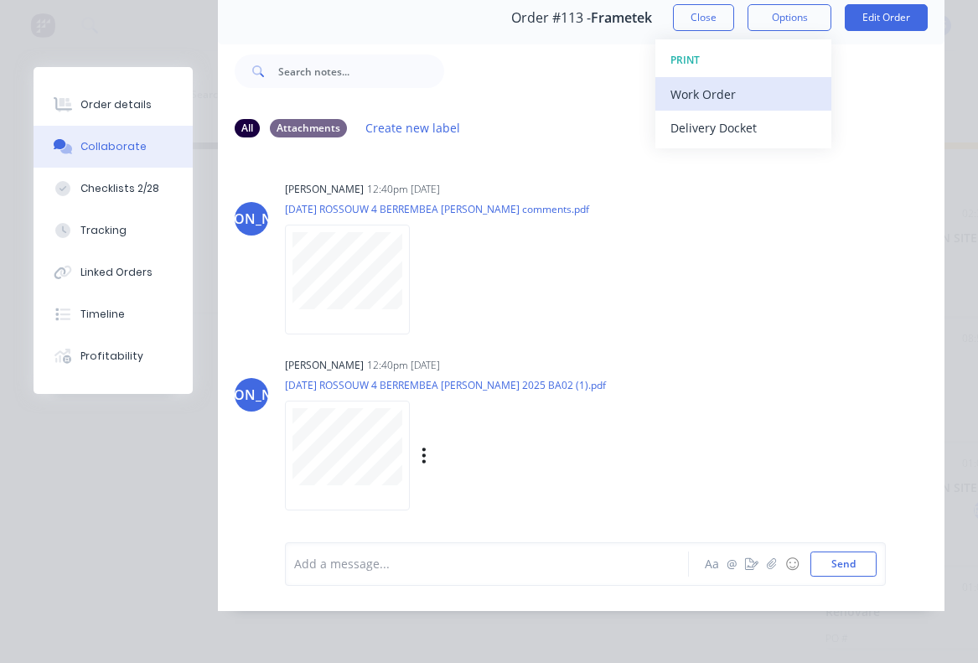
click at [726, 91] on div "Work Order" at bounding box center [743, 94] width 146 height 24
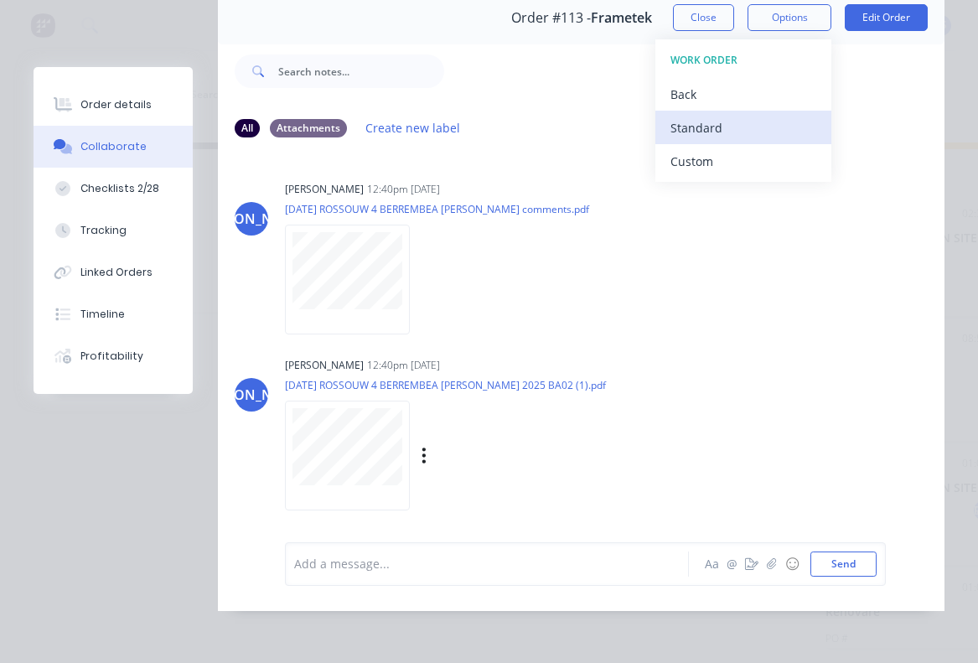
click at [718, 129] on div "Standard" at bounding box center [743, 128] width 146 height 24
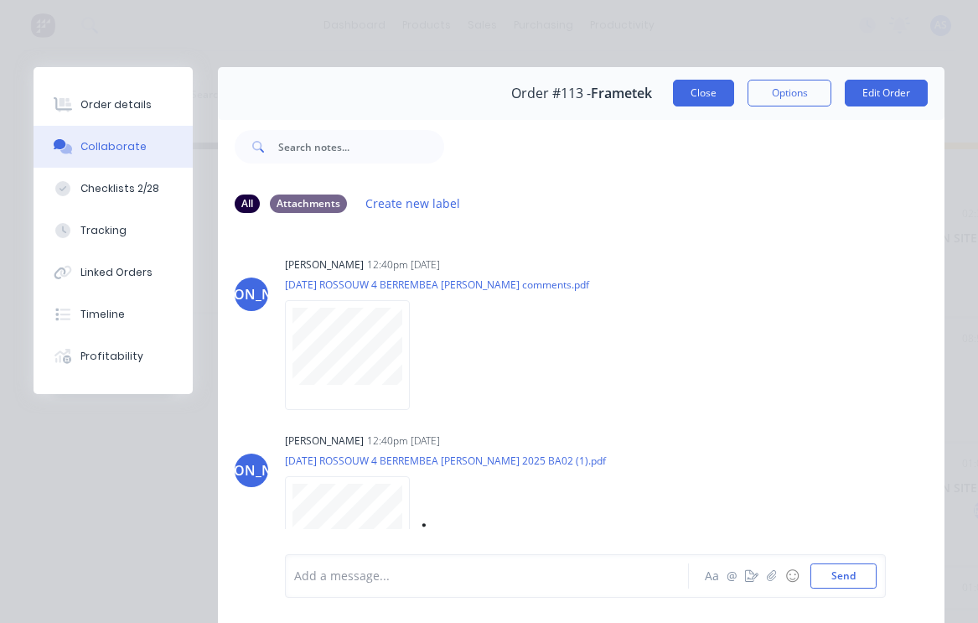
click at [685, 86] on button "Close" at bounding box center [703, 93] width 61 height 27
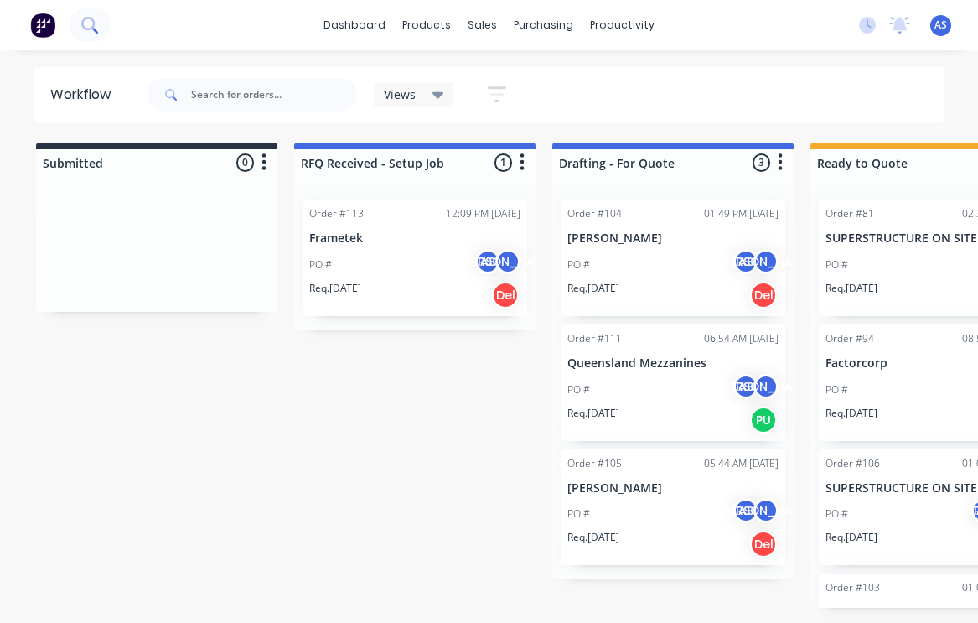
click at [83, 25] on icon at bounding box center [89, 25] width 16 height 16
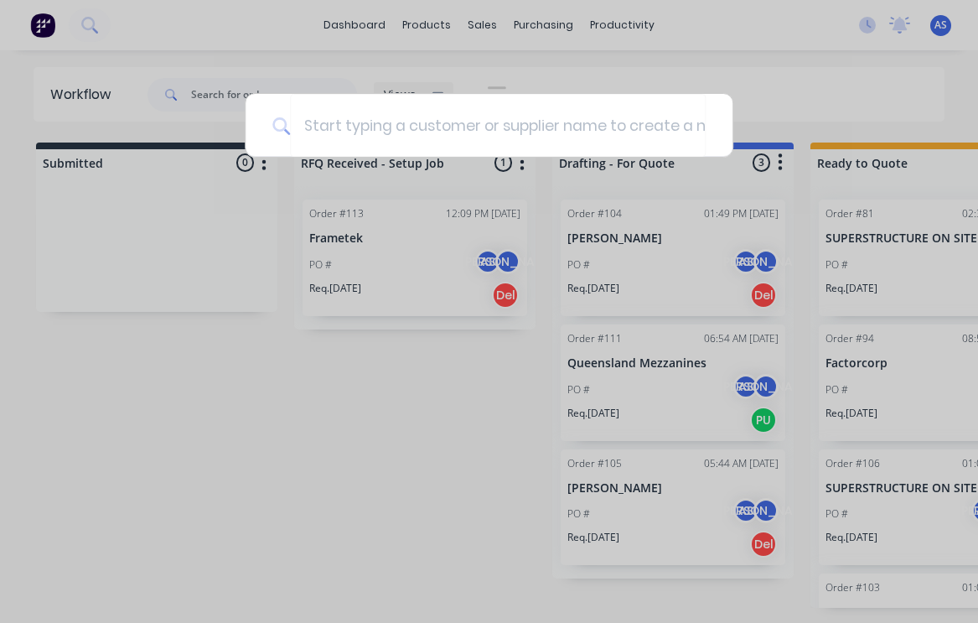
click at [366, 356] on div at bounding box center [489, 311] width 978 height 623
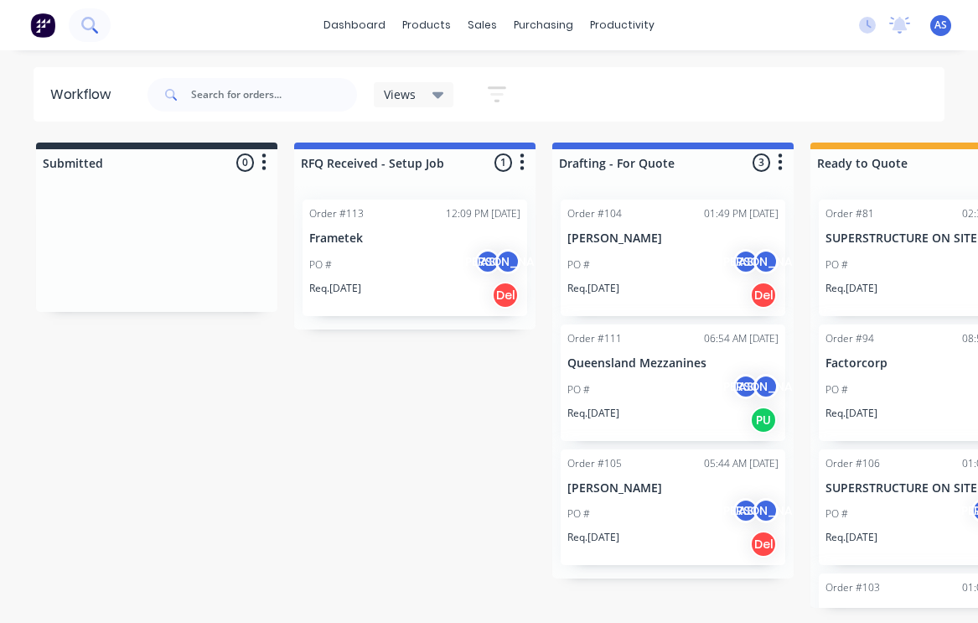
click at [90, 28] on icon at bounding box center [89, 25] width 16 height 16
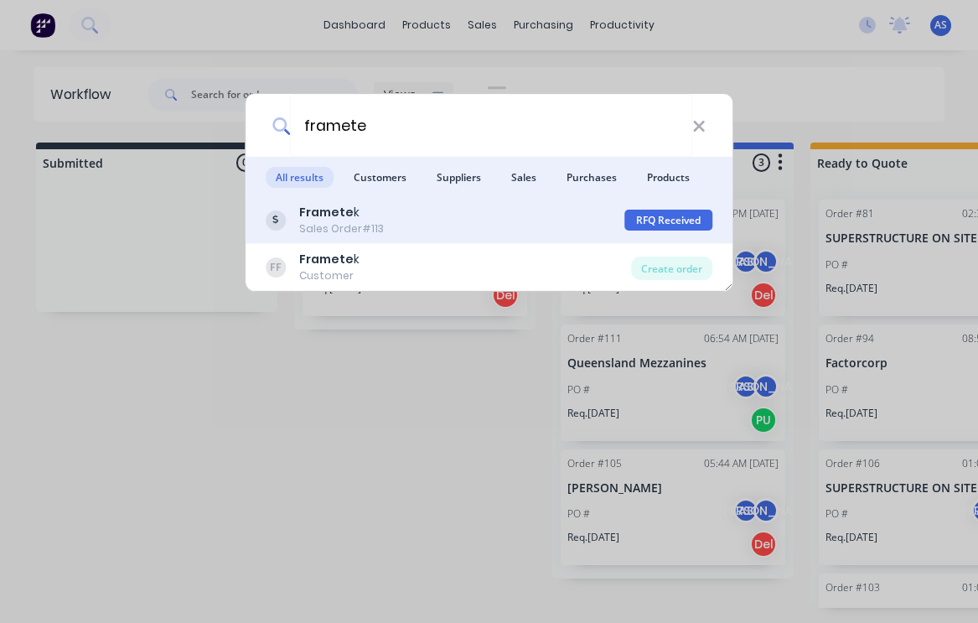
type input "framete"
click at [464, 223] on div "Framete k Sales Order #113" at bounding box center [445, 220] width 359 height 33
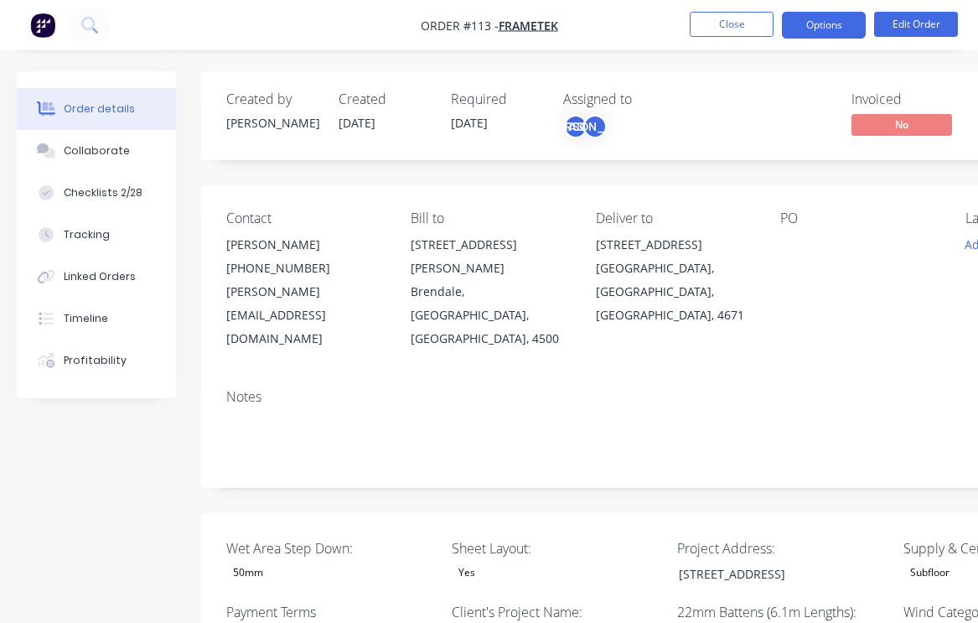
click at [842, 28] on button "Options" at bounding box center [824, 25] width 84 height 27
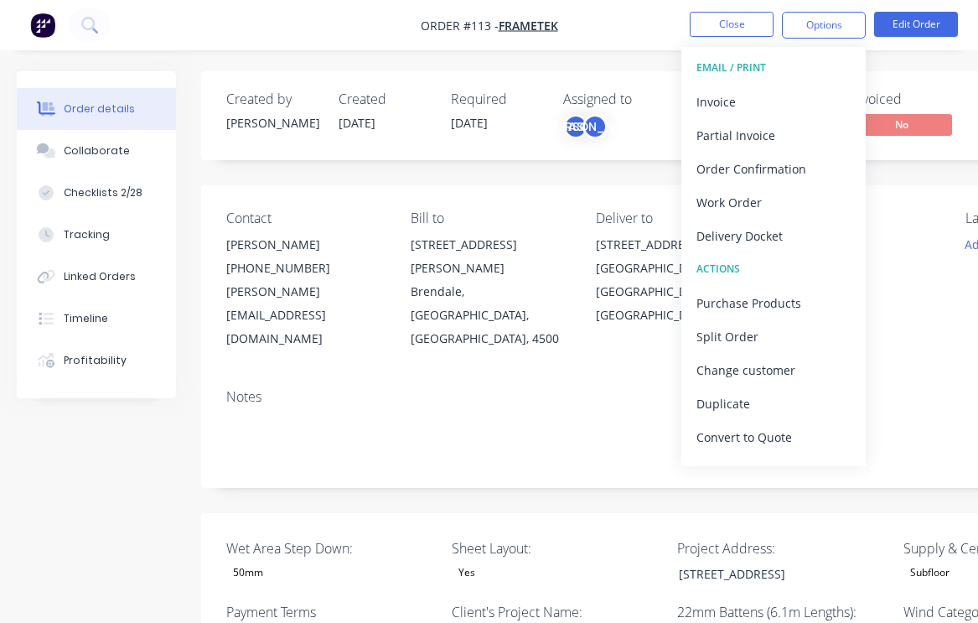
click at [530, 280] on div "Brendale, [GEOGRAPHIC_DATA], [GEOGRAPHIC_DATA], 4500" at bounding box center [490, 315] width 158 height 70
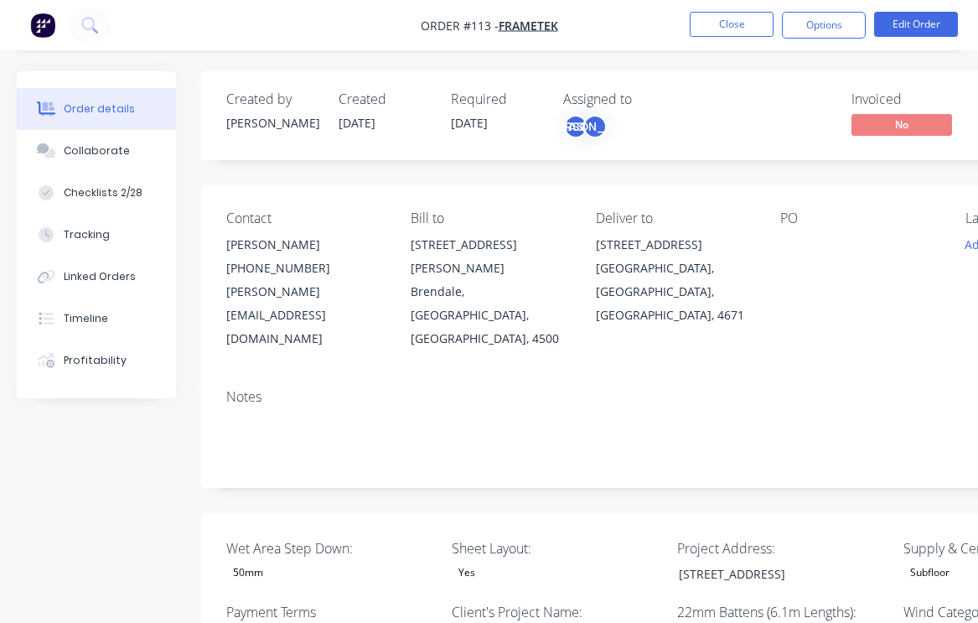
drag, startPoint x: 825, startPoint y: 26, endPoint x: 788, endPoint y: 118, distance: 99.3
click at [825, 26] on button "Options" at bounding box center [824, 25] width 84 height 27
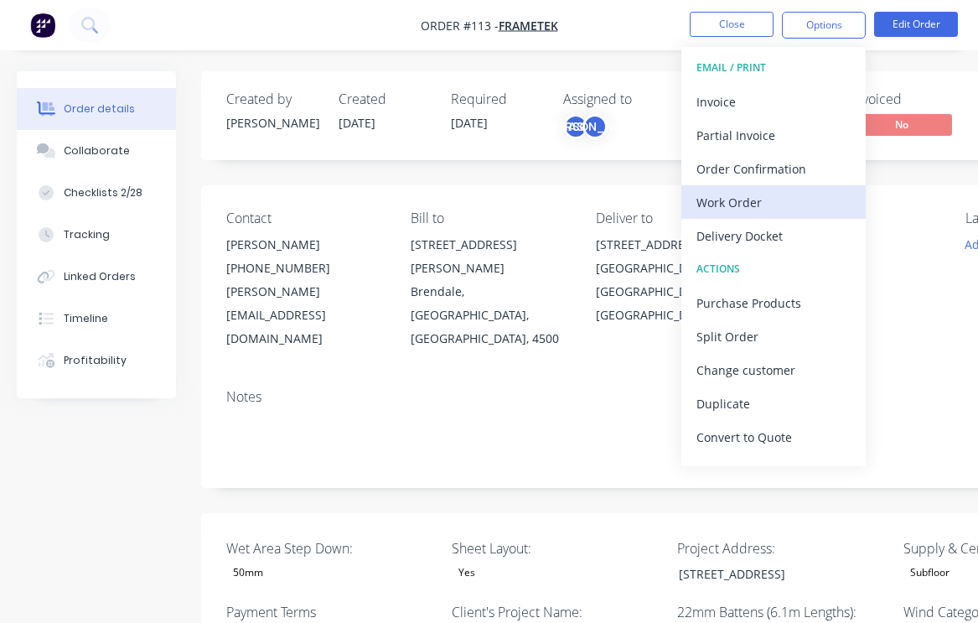
click at [751, 202] on div "Work Order" at bounding box center [773, 202] width 154 height 24
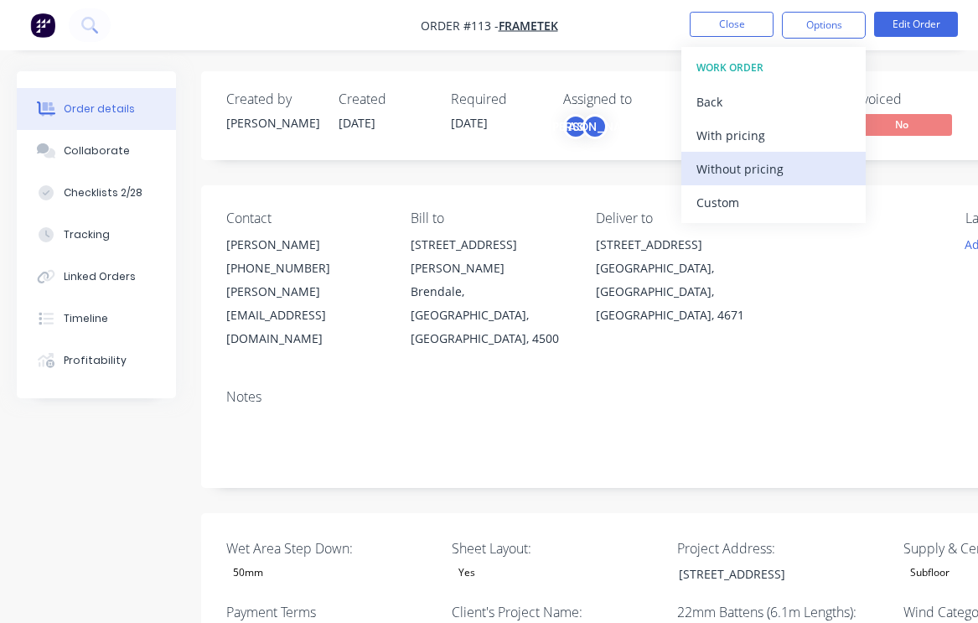
click at [757, 175] on div "Without pricing" at bounding box center [773, 169] width 154 height 24
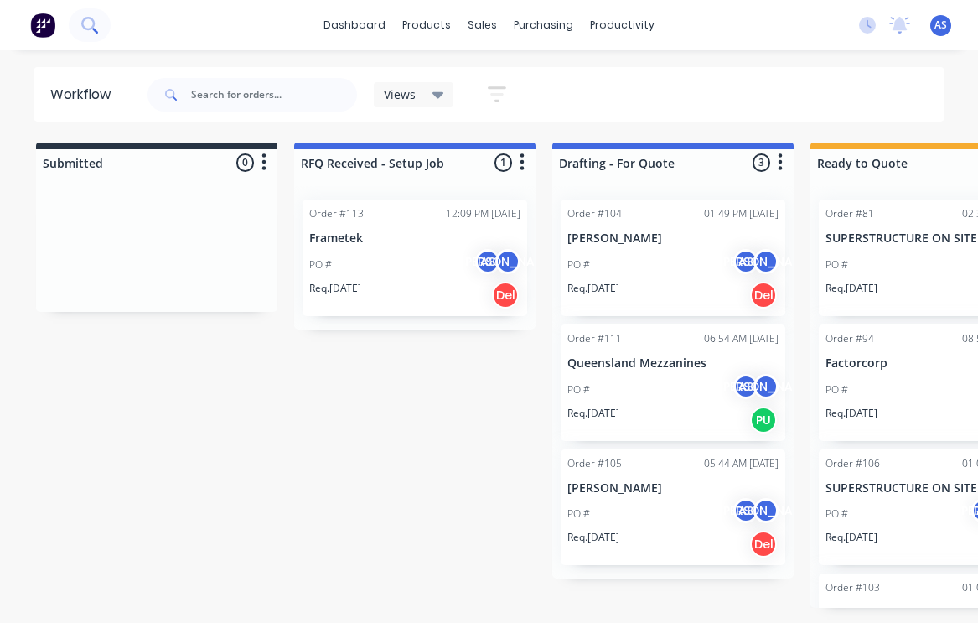
click at [88, 26] on icon at bounding box center [89, 25] width 16 height 16
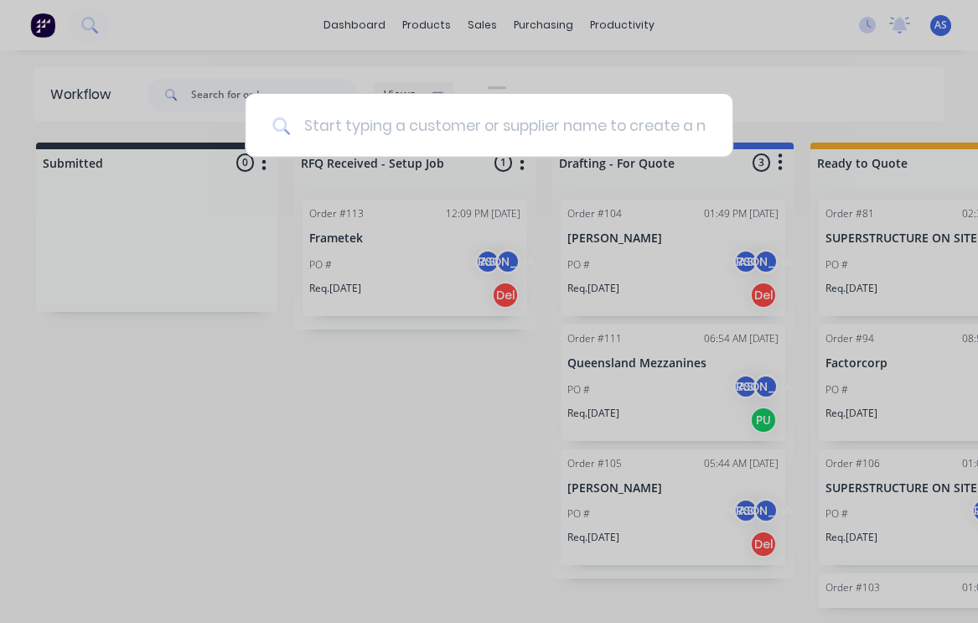
click at [367, 123] on input at bounding box center [498, 125] width 416 height 63
type input "frametek"
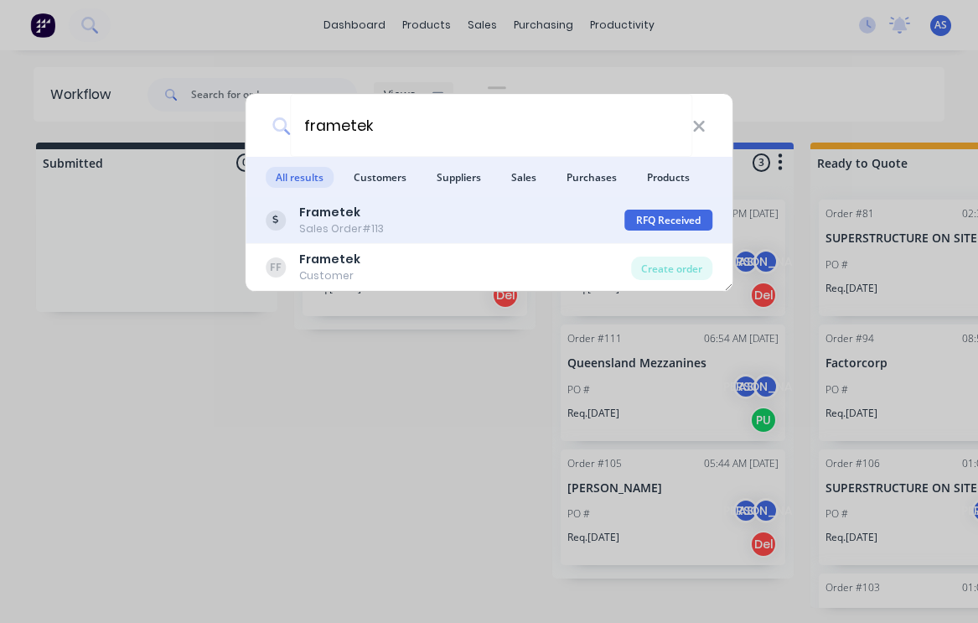
click at [649, 217] on div "RFQ Received - Setup Job" at bounding box center [668, 219] width 88 height 21
click at [564, 212] on div "Frametek Sales Order #113" at bounding box center [445, 220] width 359 height 33
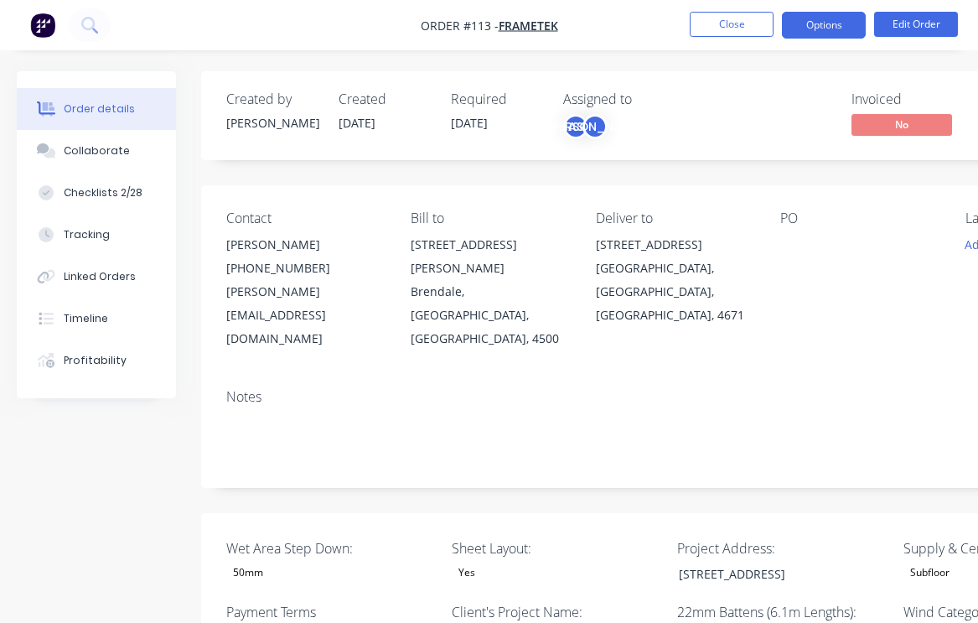
click at [820, 27] on button "Options" at bounding box center [824, 25] width 84 height 27
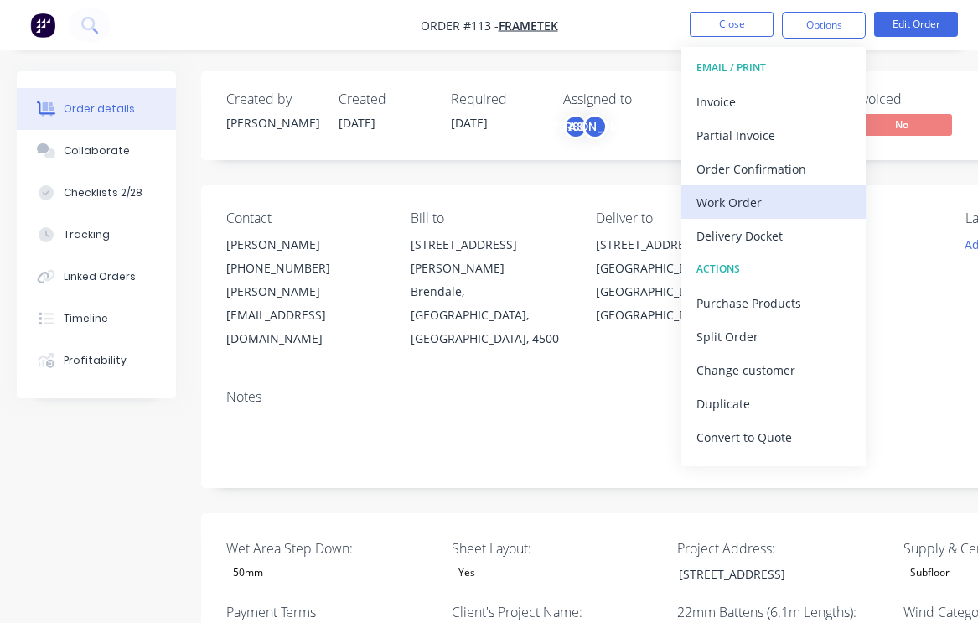
click at [734, 207] on div "Work Order" at bounding box center [773, 202] width 154 height 24
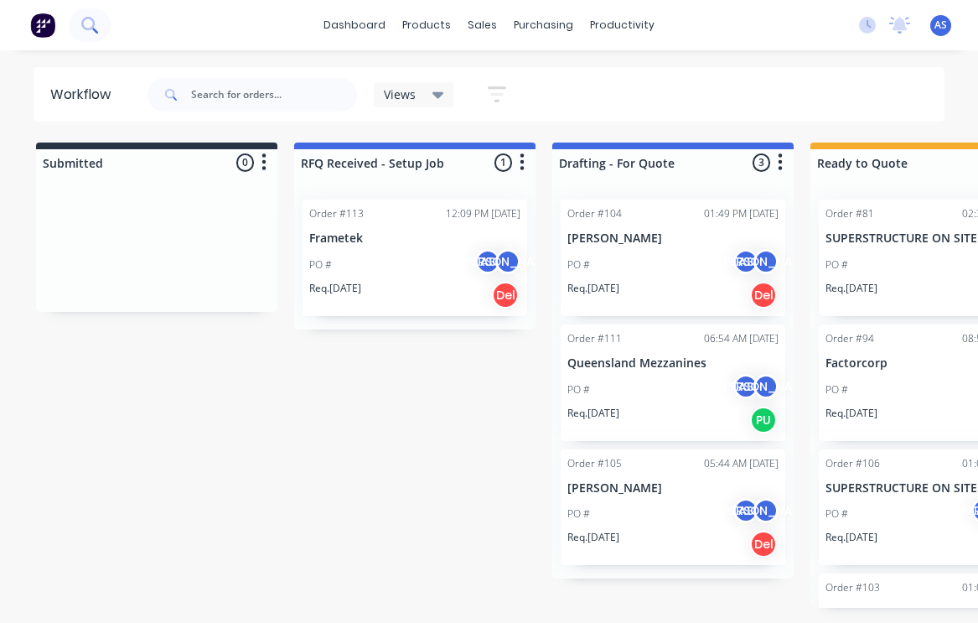
click at [95, 31] on icon at bounding box center [89, 25] width 16 height 16
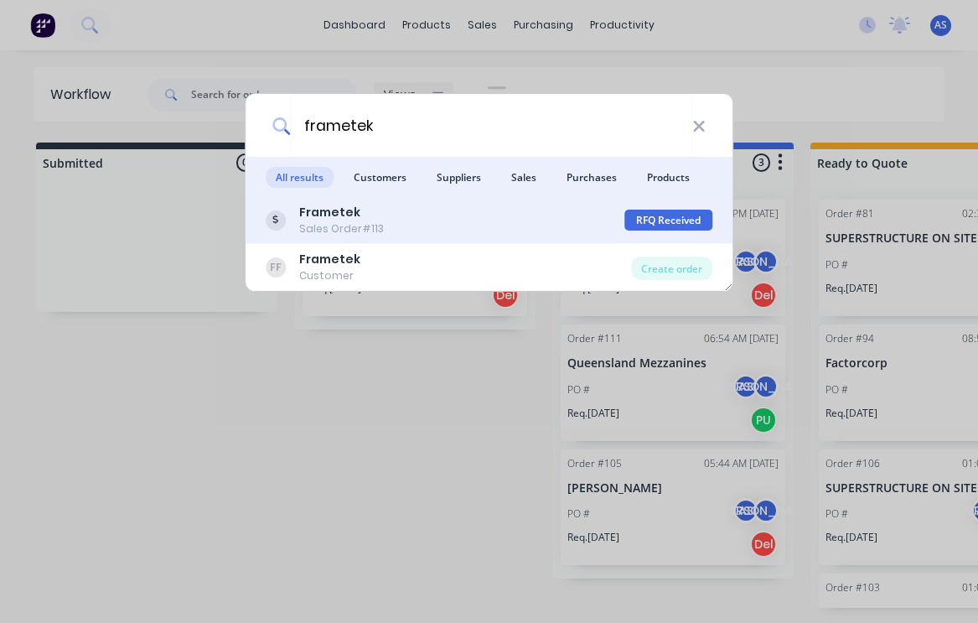
type input "frametek"
click at [648, 217] on div "RFQ Received - Setup Job" at bounding box center [668, 219] width 88 height 21
click at [627, 222] on div "RFQ Received - Setup Job" at bounding box center [668, 219] width 88 height 21
click at [658, 225] on div "RFQ Received - Setup Job" at bounding box center [668, 219] width 88 height 21
click at [645, 220] on div "RFQ Received - Setup Job" at bounding box center [668, 219] width 88 height 21
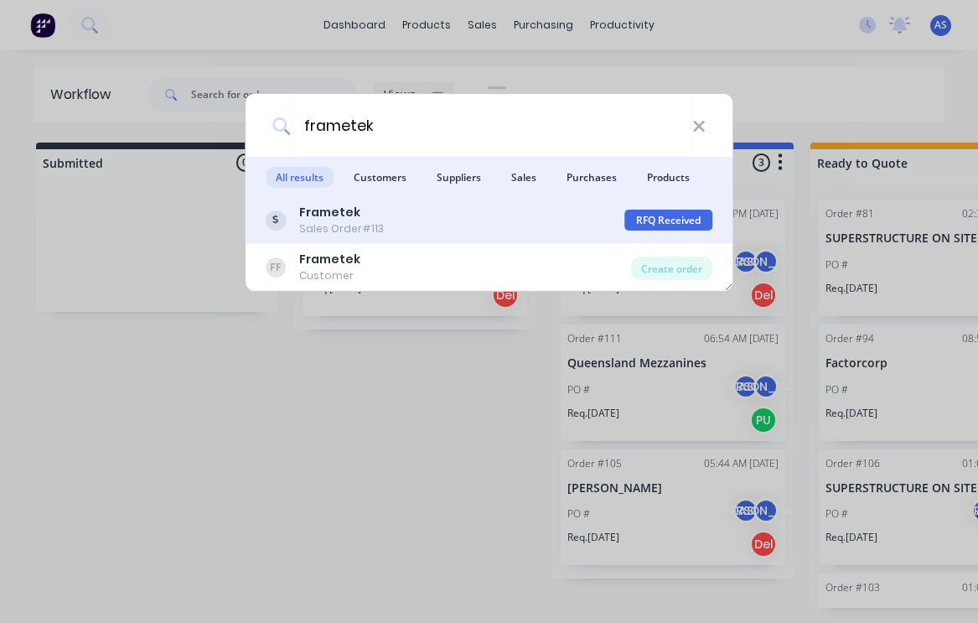
click at [645, 220] on div "RFQ Received - Setup Job" at bounding box center [668, 219] width 88 height 21
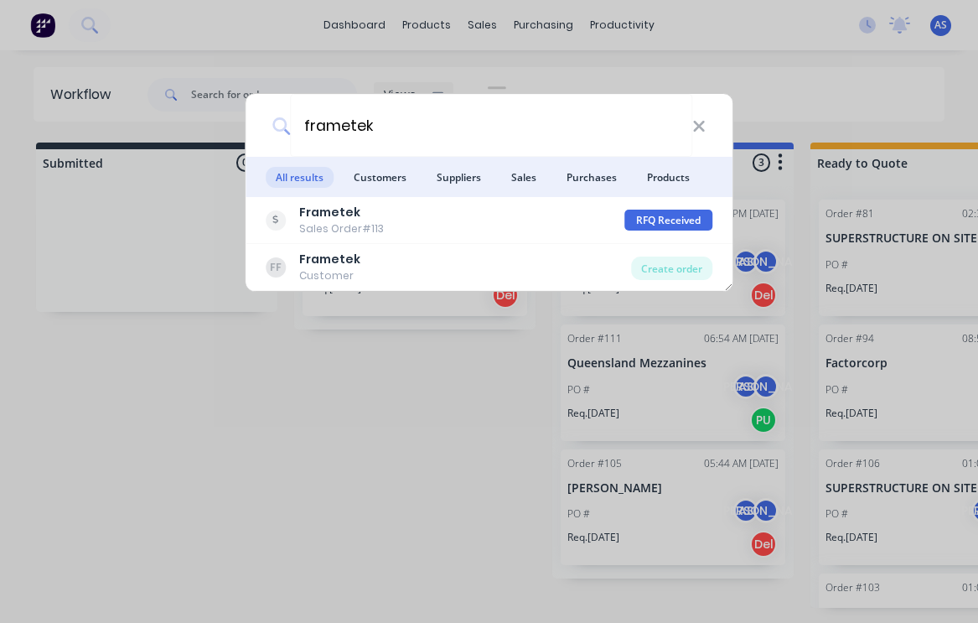
click at [408, 440] on div "frametek All results Customers Suppliers Sales Purchases Products Frametek Sale…" at bounding box center [489, 311] width 978 height 623
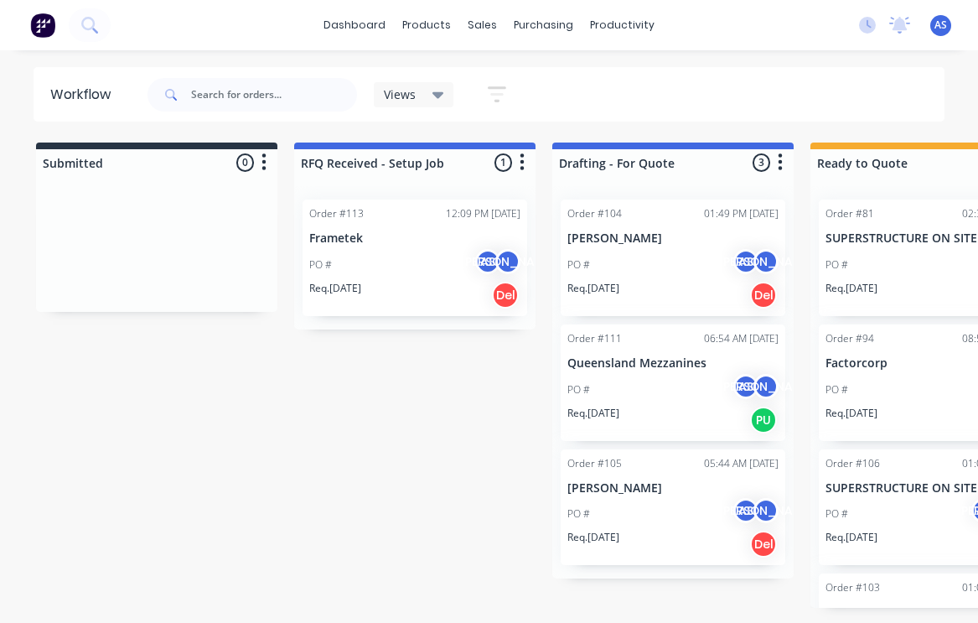
click at [668, 225] on div "Order #104 01:49 PM [DATE] [PERSON_NAME] PO # AS [PERSON_NAME]. [DATE] Del" at bounding box center [673, 257] width 225 height 116
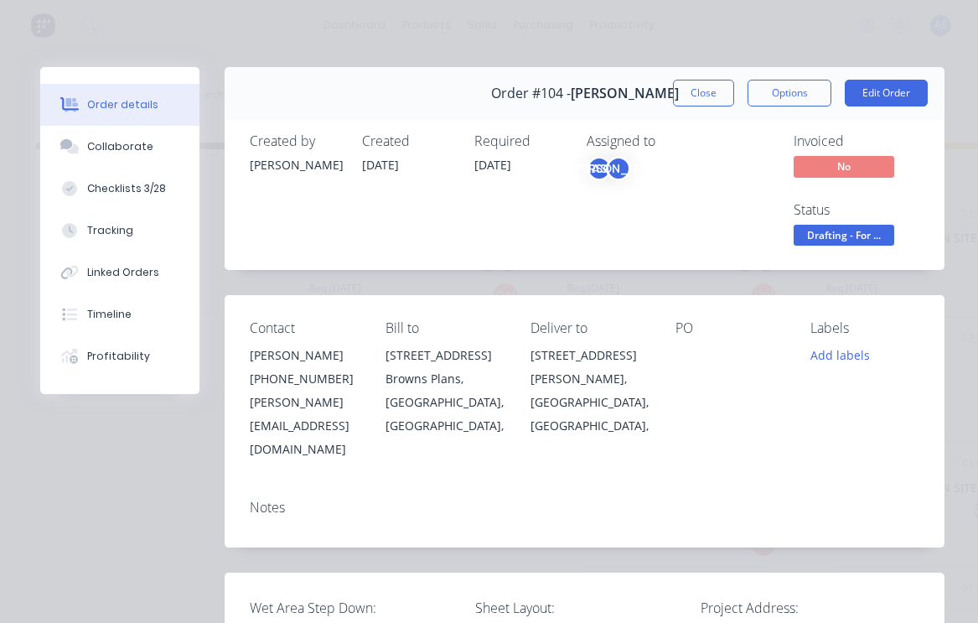
type input "380"
click at [793, 97] on button "Options" at bounding box center [789, 93] width 84 height 27
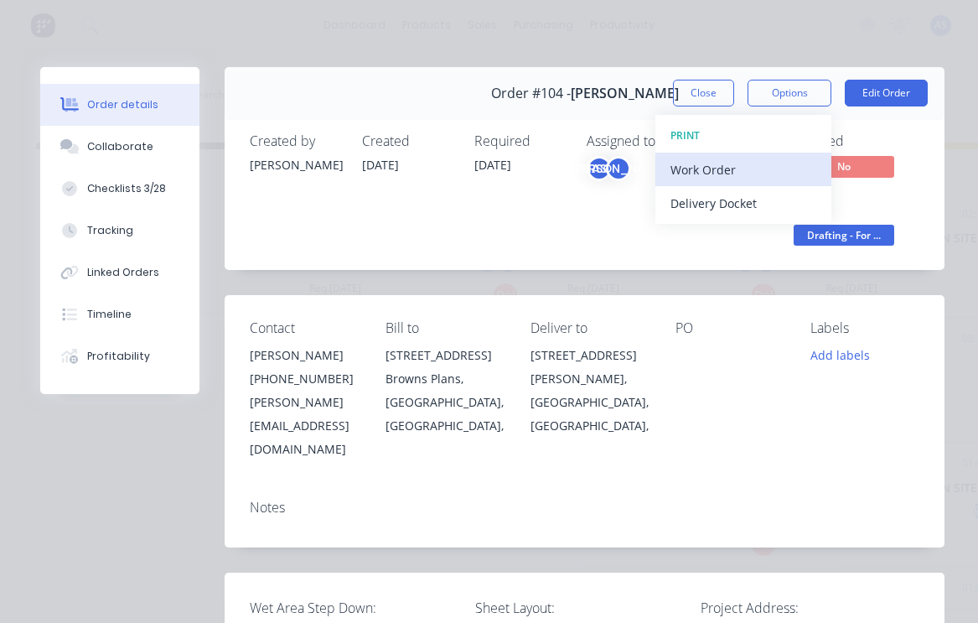
click at [762, 173] on div "Work Order" at bounding box center [743, 170] width 146 height 24
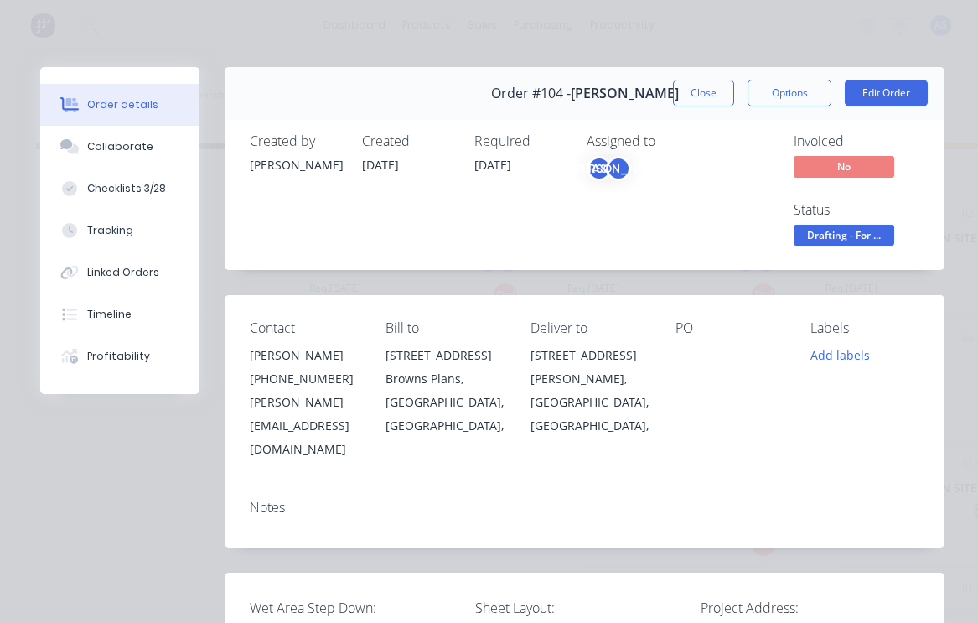
click at [613, 231] on div "Assigned to AS JO" at bounding box center [671, 191] width 168 height 116
click at [703, 94] on button "Close" at bounding box center [703, 93] width 61 height 27
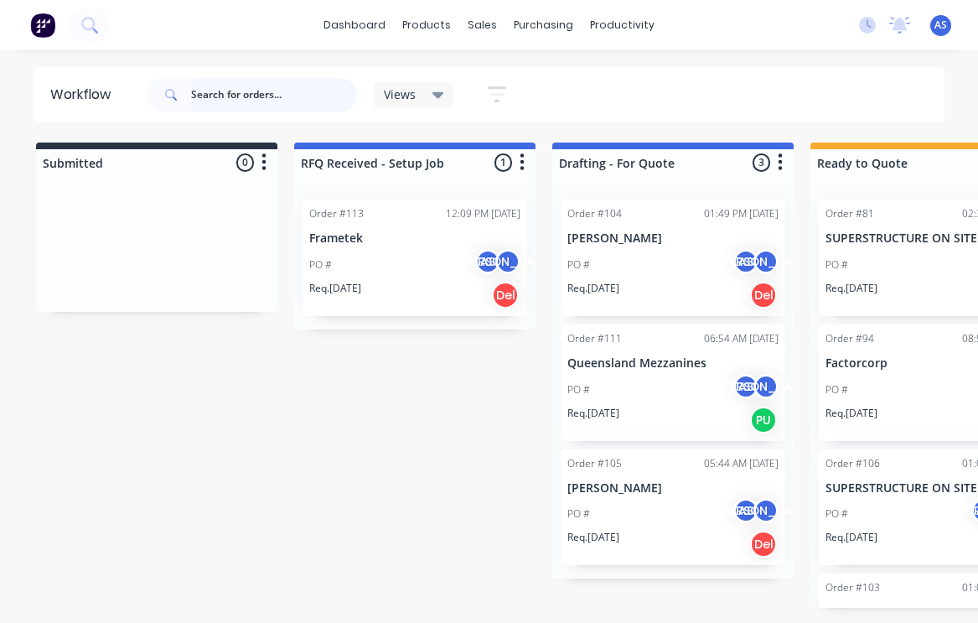
click at [204, 92] on input "text" at bounding box center [274, 95] width 166 height 34
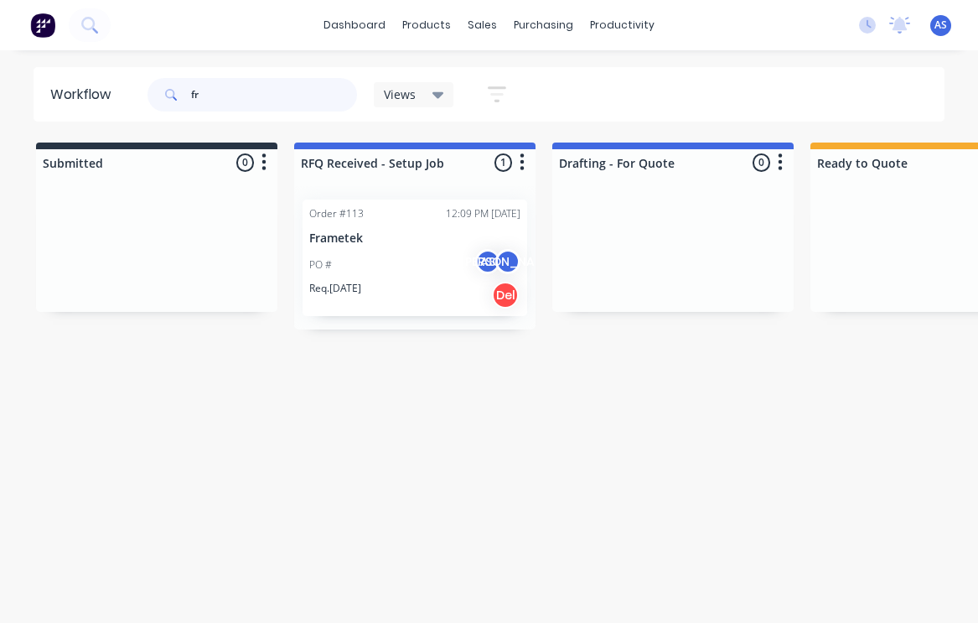
type input "f"
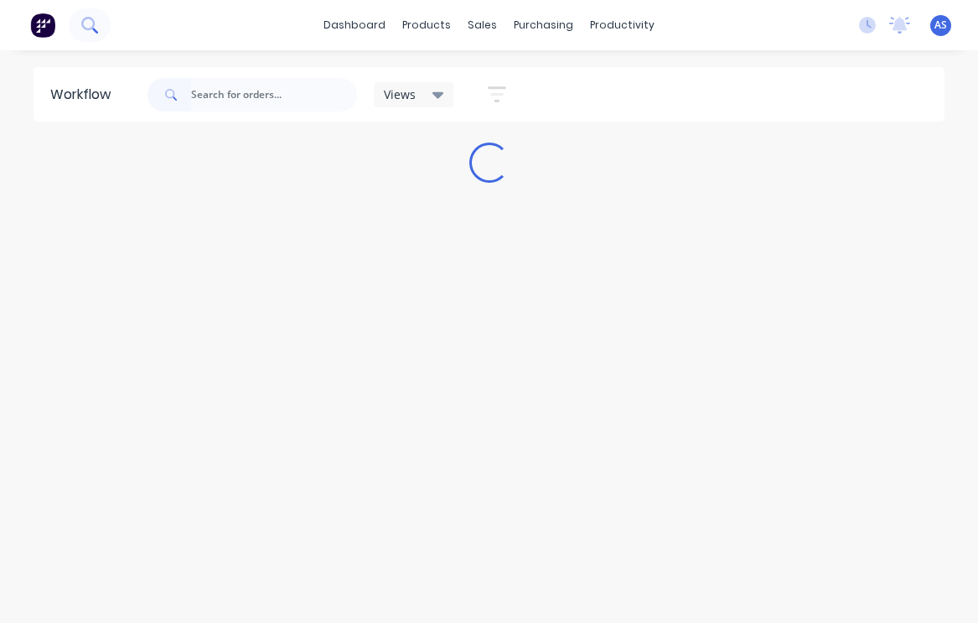
click at [93, 24] on icon at bounding box center [89, 25] width 16 height 16
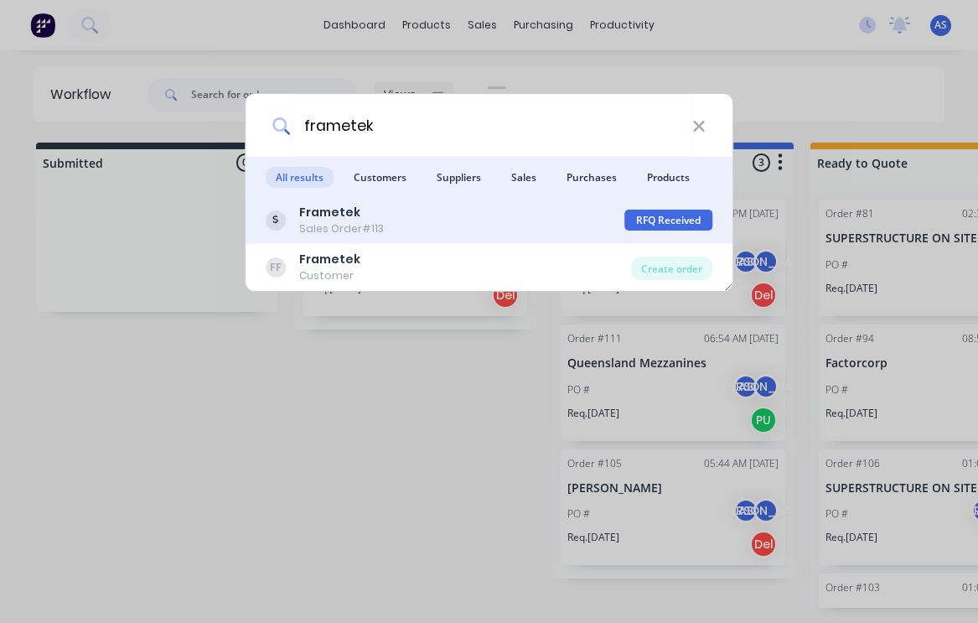
type input "frametek"
click at [644, 217] on div "RFQ Received - Setup Job" at bounding box center [668, 219] width 88 height 21
click at [607, 223] on div "Frametek Sales Order #113" at bounding box center [445, 220] width 359 height 33
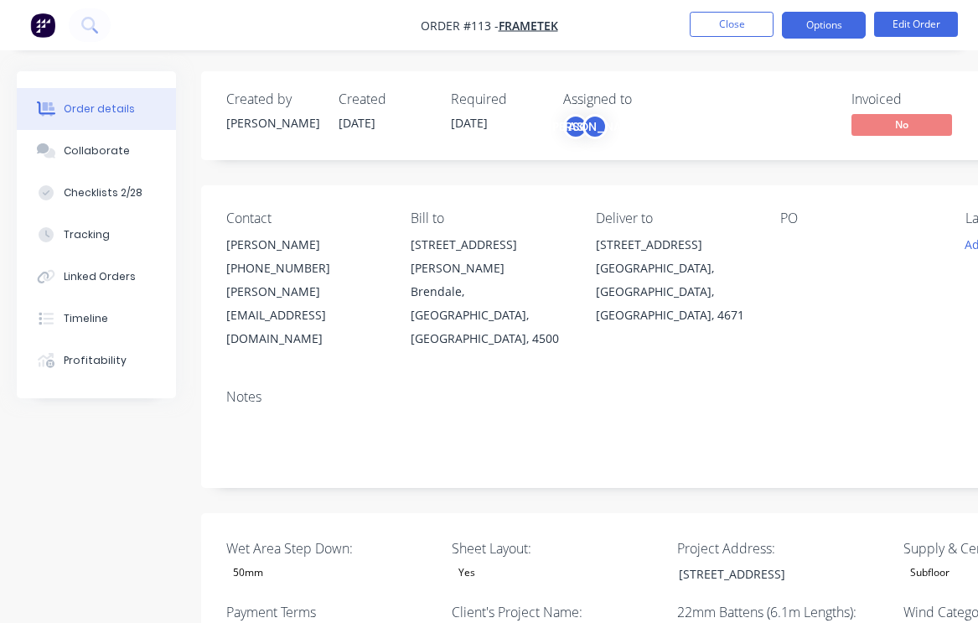
click at [814, 22] on button "Options" at bounding box center [824, 25] width 84 height 27
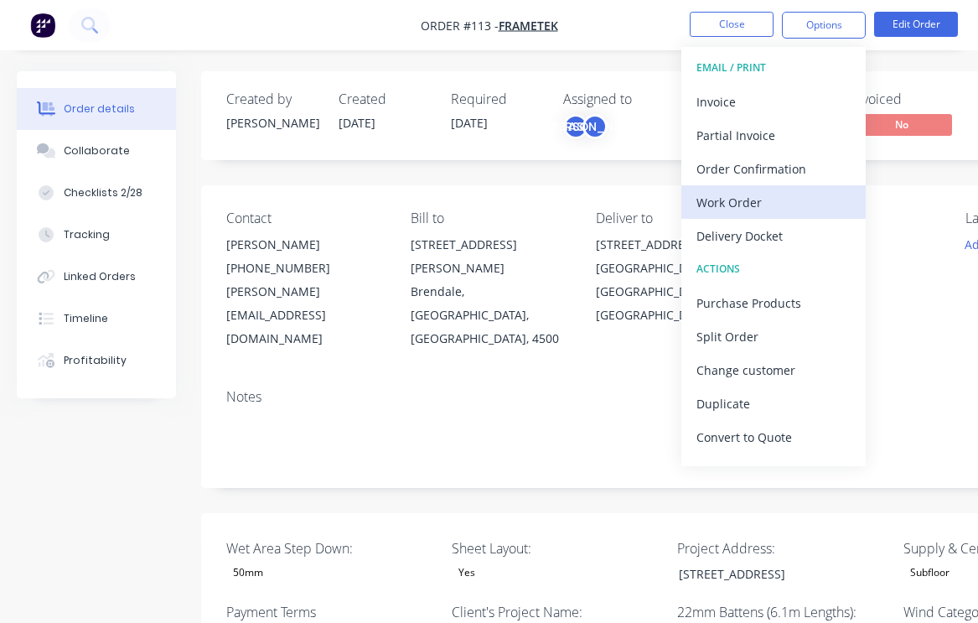
click at [745, 191] on div "Work Order" at bounding box center [773, 202] width 154 height 24
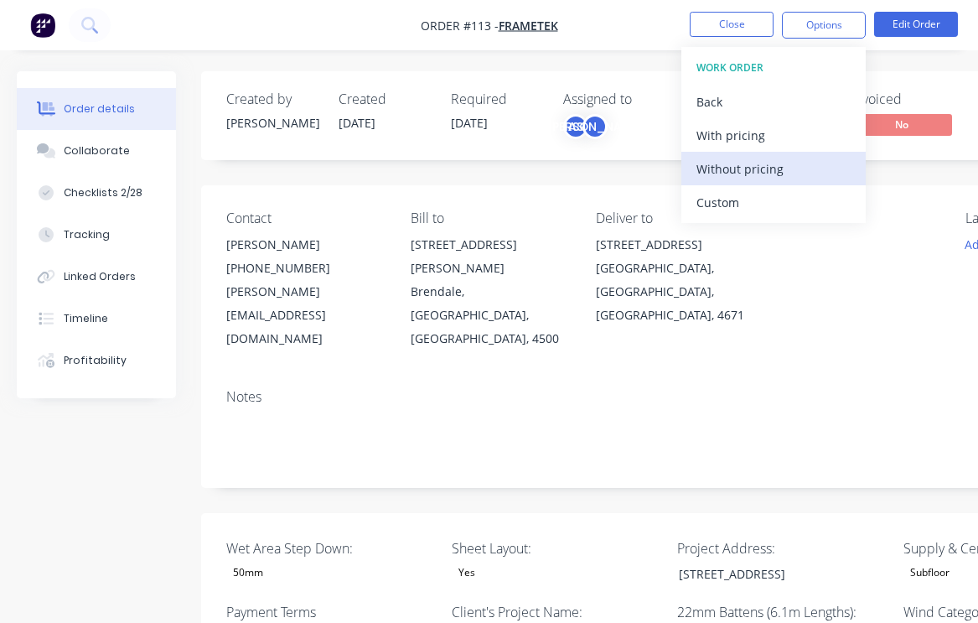
click at [762, 173] on div "Without pricing" at bounding box center [773, 169] width 154 height 24
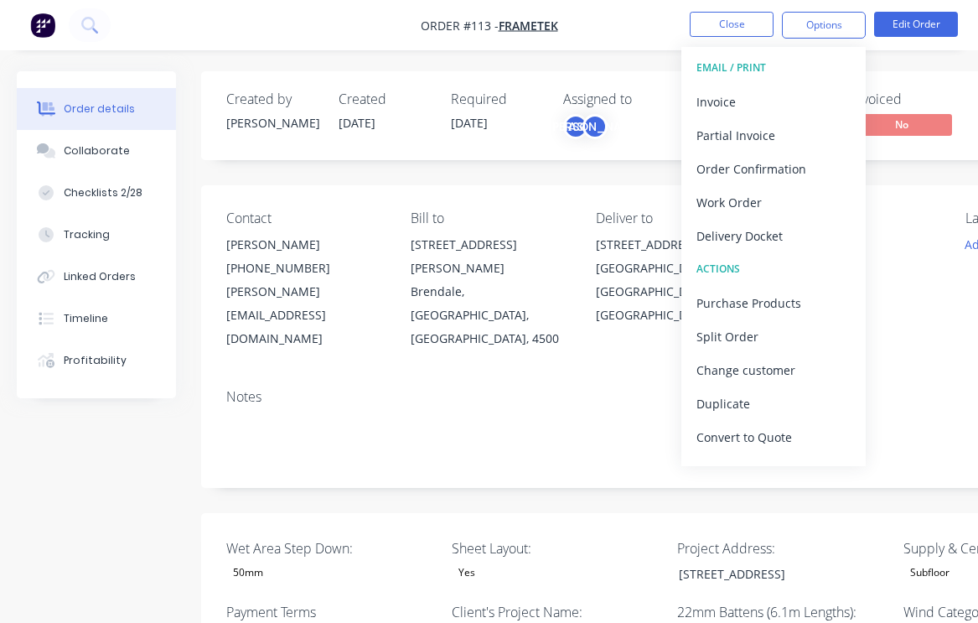
click at [922, 290] on div "PO" at bounding box center [859, 280] width 158 height 140
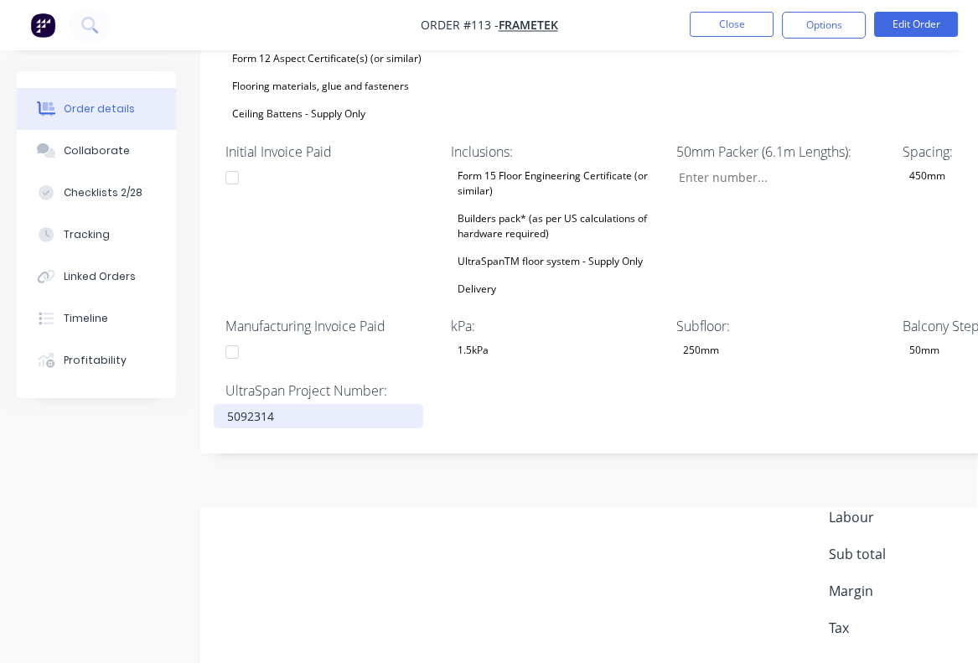
scroll to position [892, 0]
drag, startPoint x: 228, startPoint y: 368, endPoint x: 281, endPoint y: 368, distance: 52.8
click at [281, 404] on div "5092314" at bounding box center [319, 416] width 209 height 24
copy div "5092314"
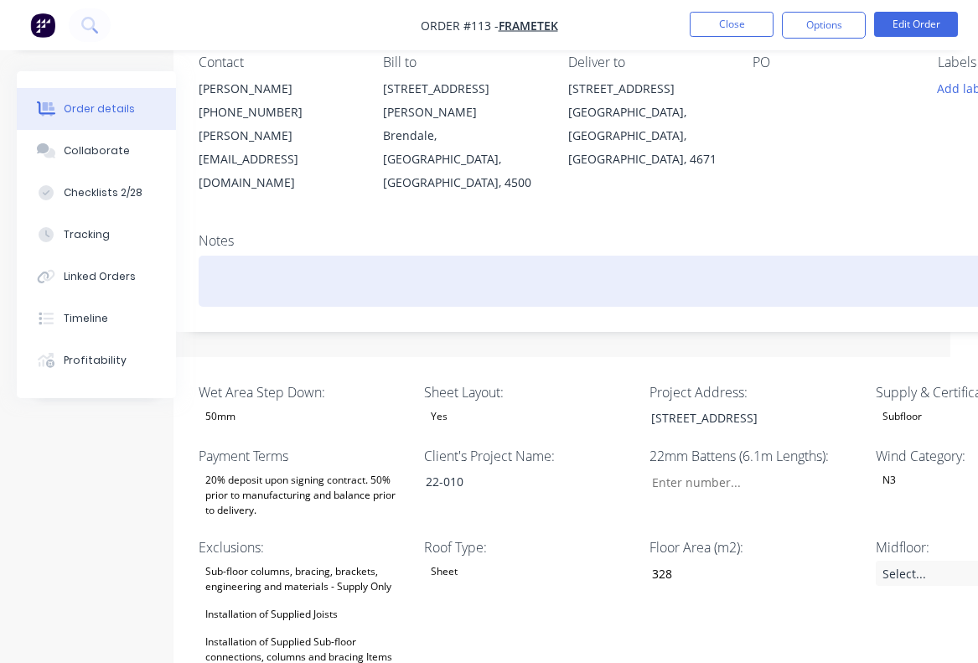
scroll to position [158, 28]
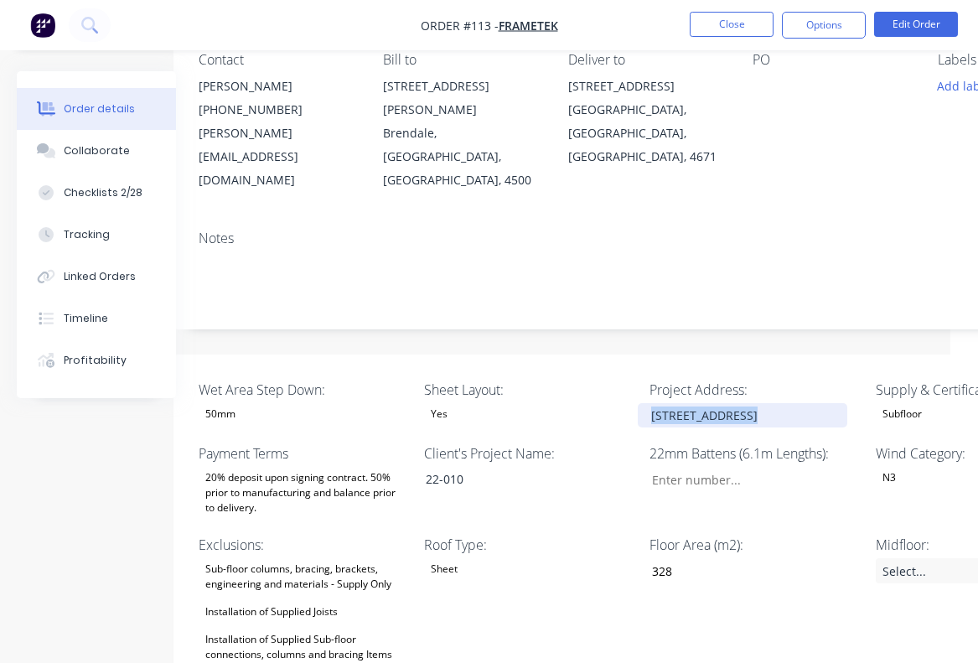
drag, startPoint x: 646, startPoint y: 370, endPoint x: 786, endPoint y: 375, distance: 140.0
click at [786, 403] on div "[STREET_ADDRESS]" at bounding box center [742, 415] width 209 height 24
copy div "[STREET_ADDRESS]"
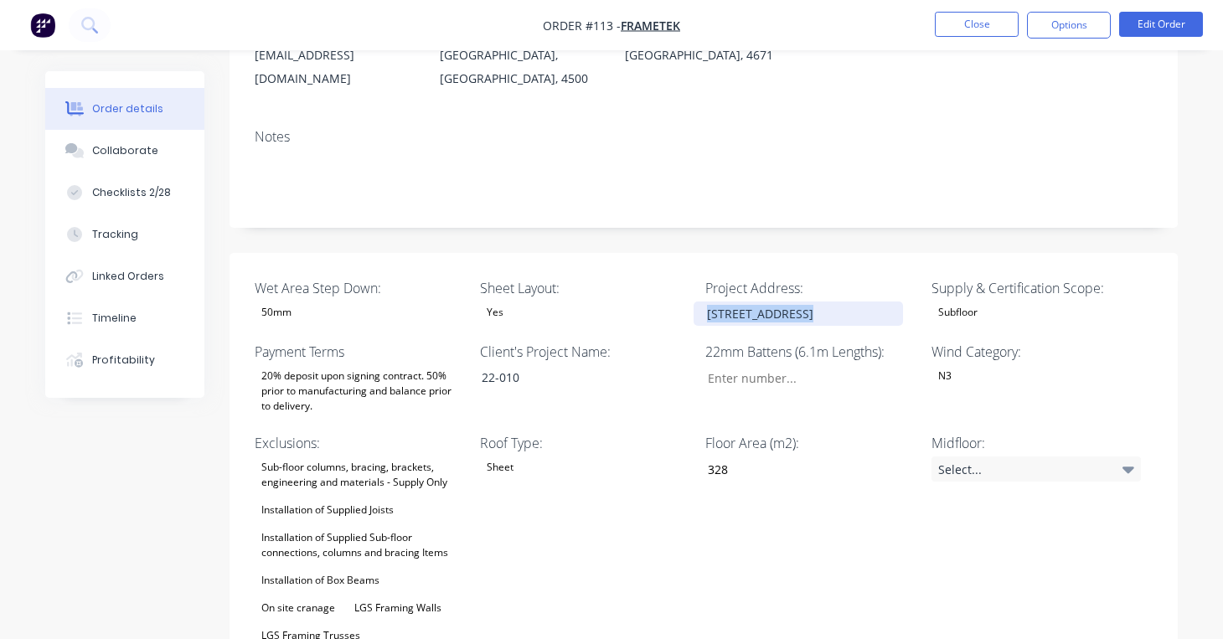
scroll to position [270, 0]
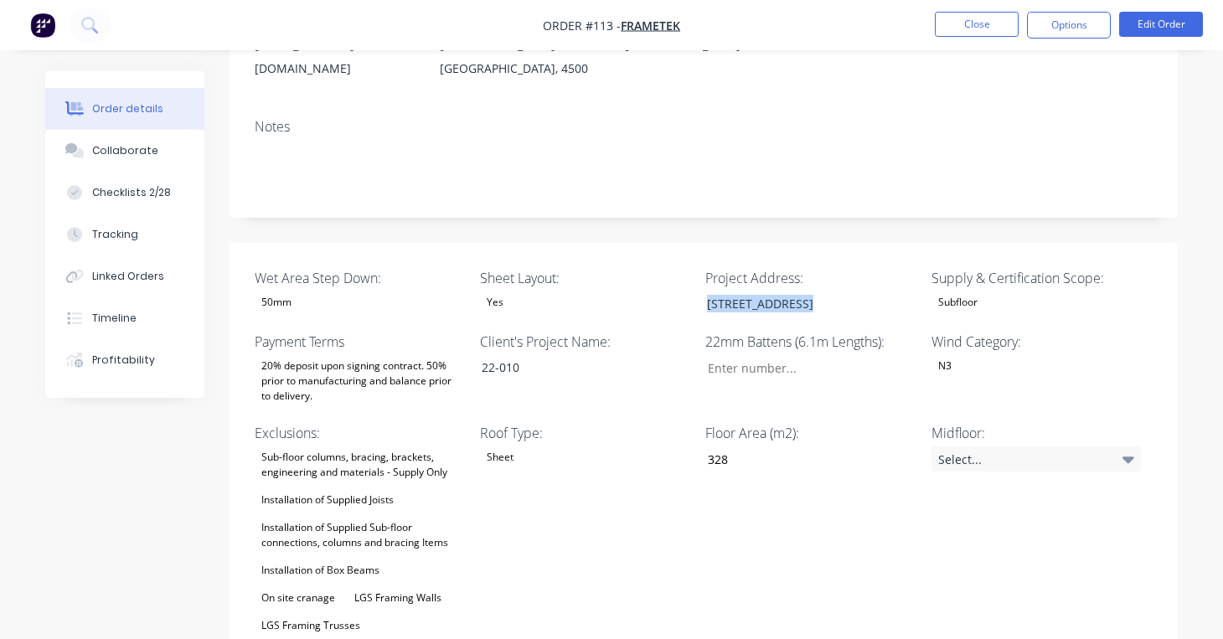
click at [977, 292] on div "Subfloor" at bounding box center [1036, 303] width 209 height 22
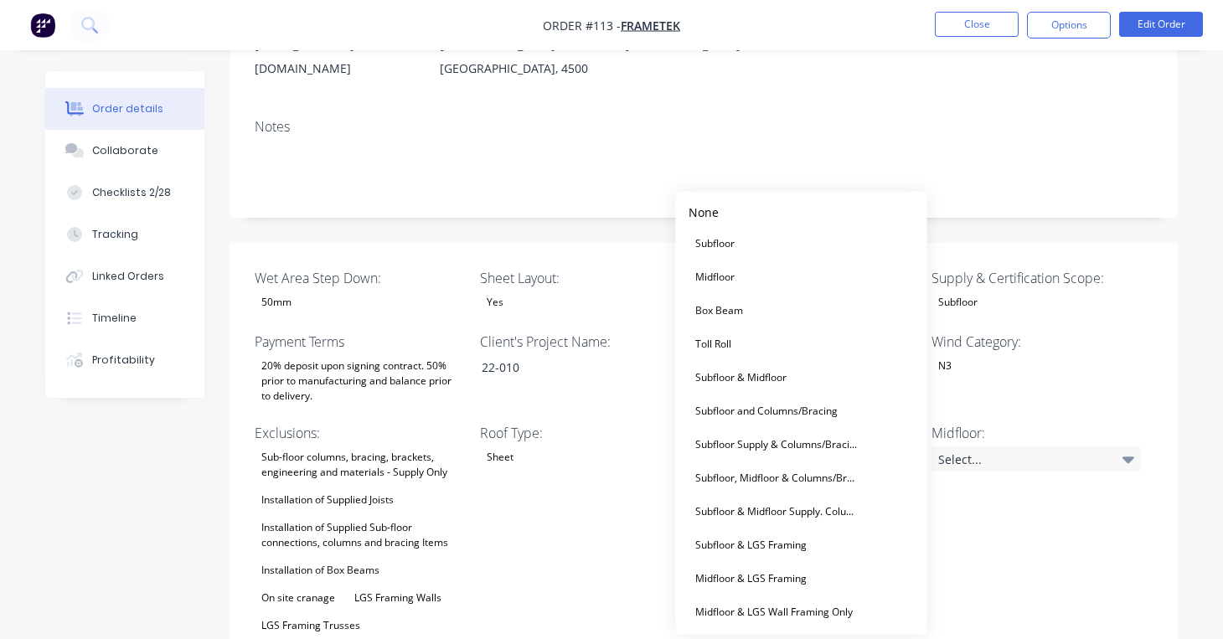
click at [977, 268] on div "Supply & Certification Scope: Subfloor" at bounding box center [1036, 292] width 209 height 48
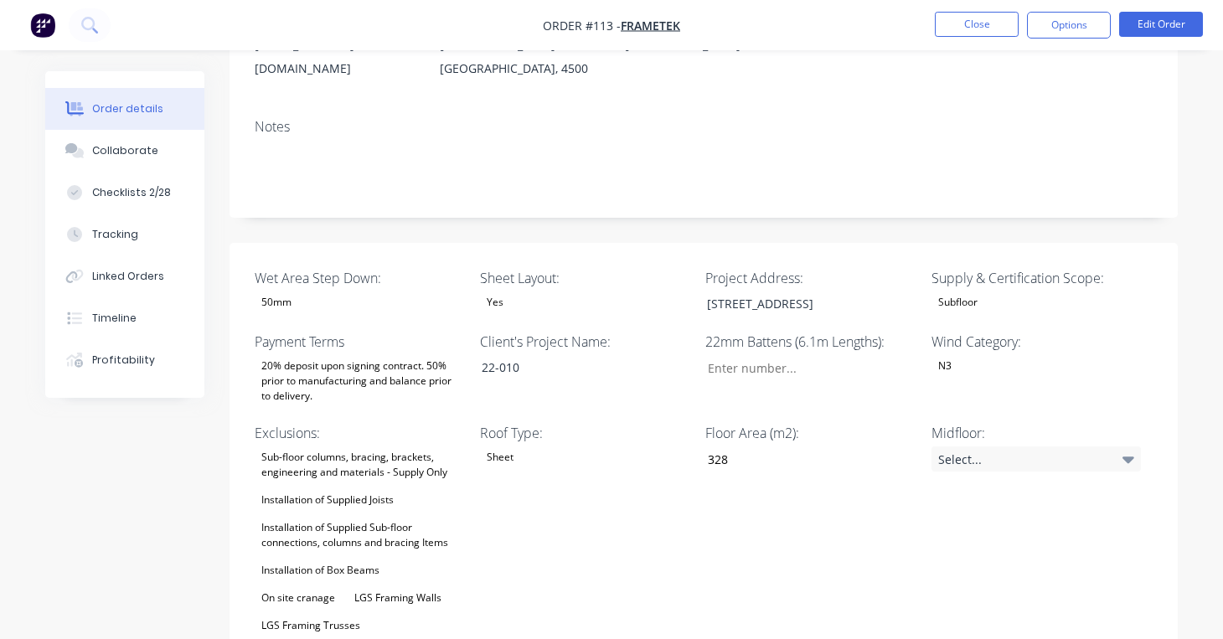
click at [977, 268] on div "Supply & Certification Scope: Subfloor" at bounding box center [1036, 292] width 209 height 48
drag, startPoint x: 930, startPoint y: 229, endPoint x: 1099, endPoint y: 236, distance: 169.4
copy label "Supply & Certification Scope"
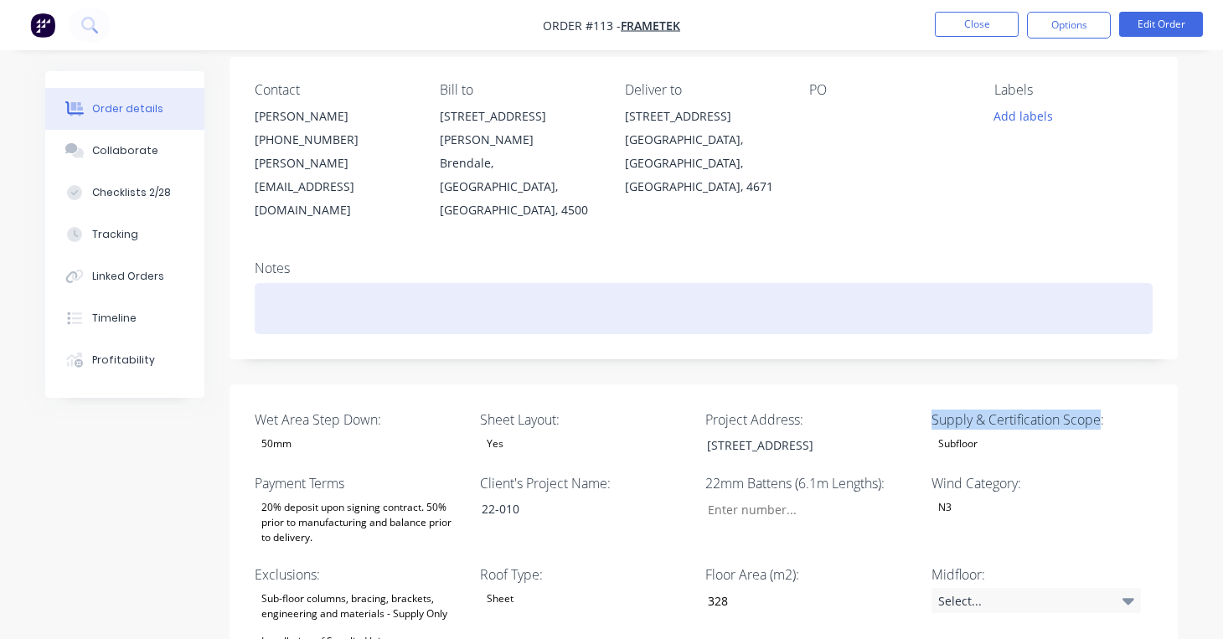
scroll to position [0, 0]
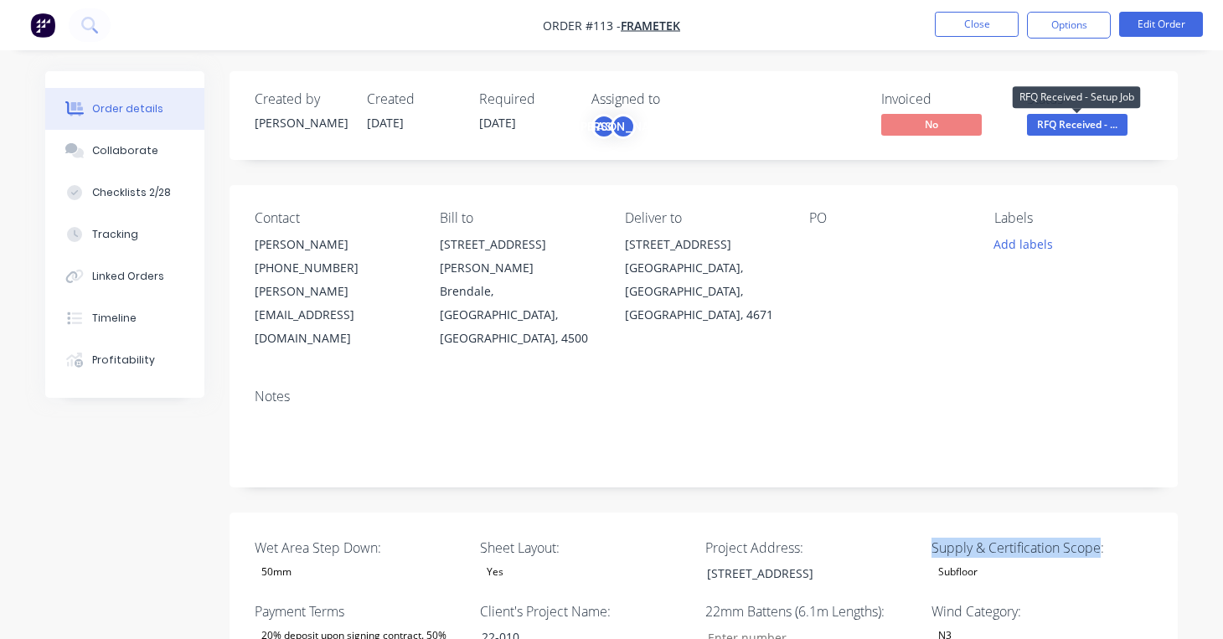
click at [977, 125] on span "RFQ Received - ..." at bounding box center [1077, 124] width 101 height 21
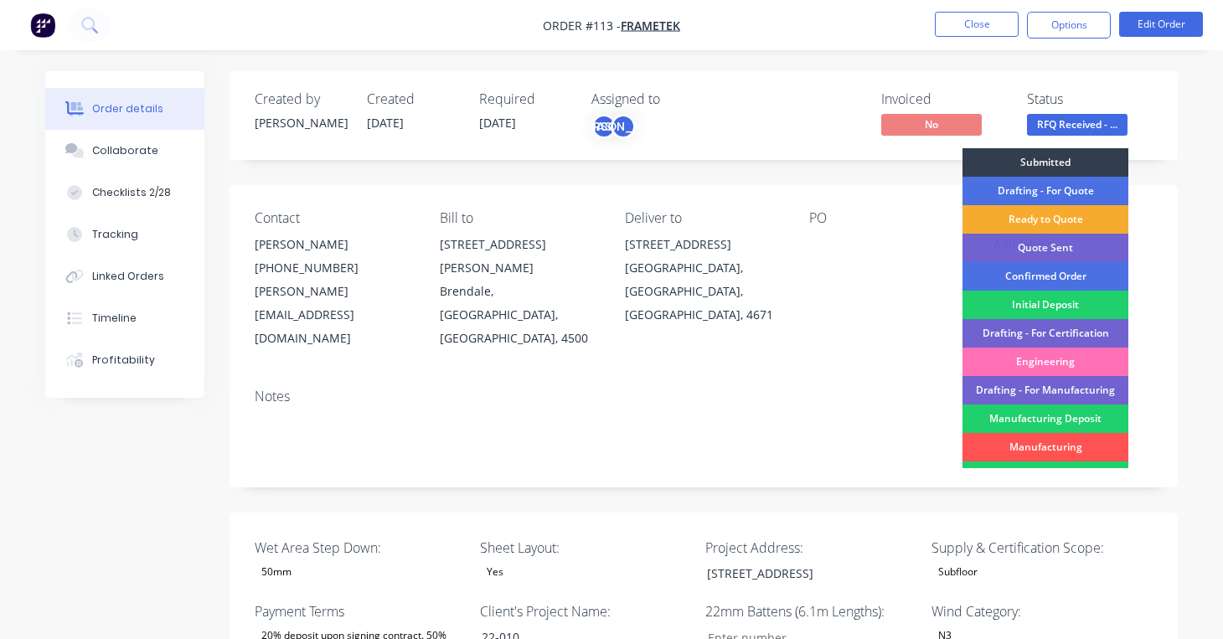
click at [977, 221] on div "Ready to Quote" at bounding box center [1046, 219] width 166 height 28
